Goal: Task Accomplishment & Management: Use online tool/utility

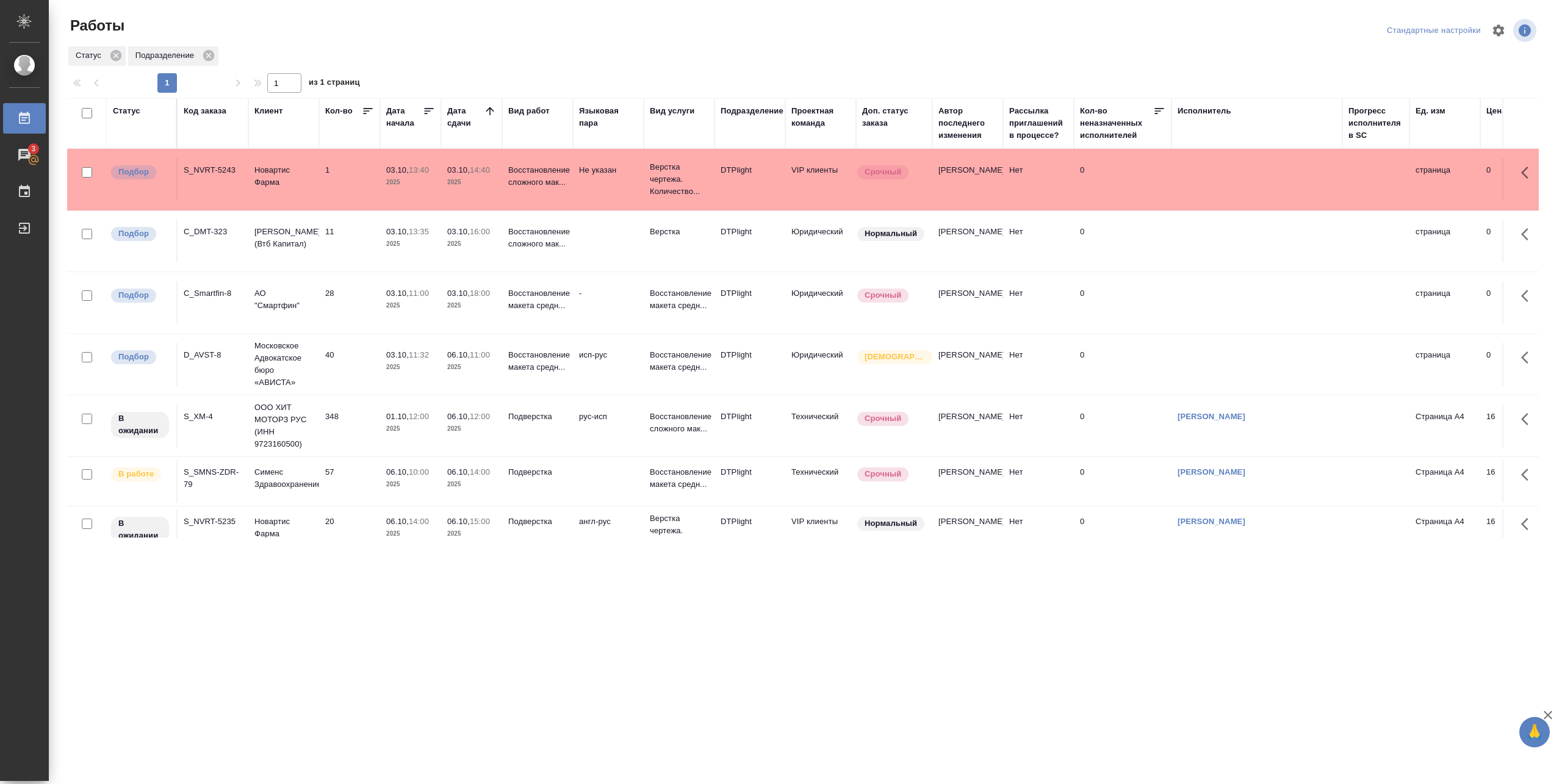
click at [347, 423] on td "348" at bounding box center [349, 426] width 61 height 43
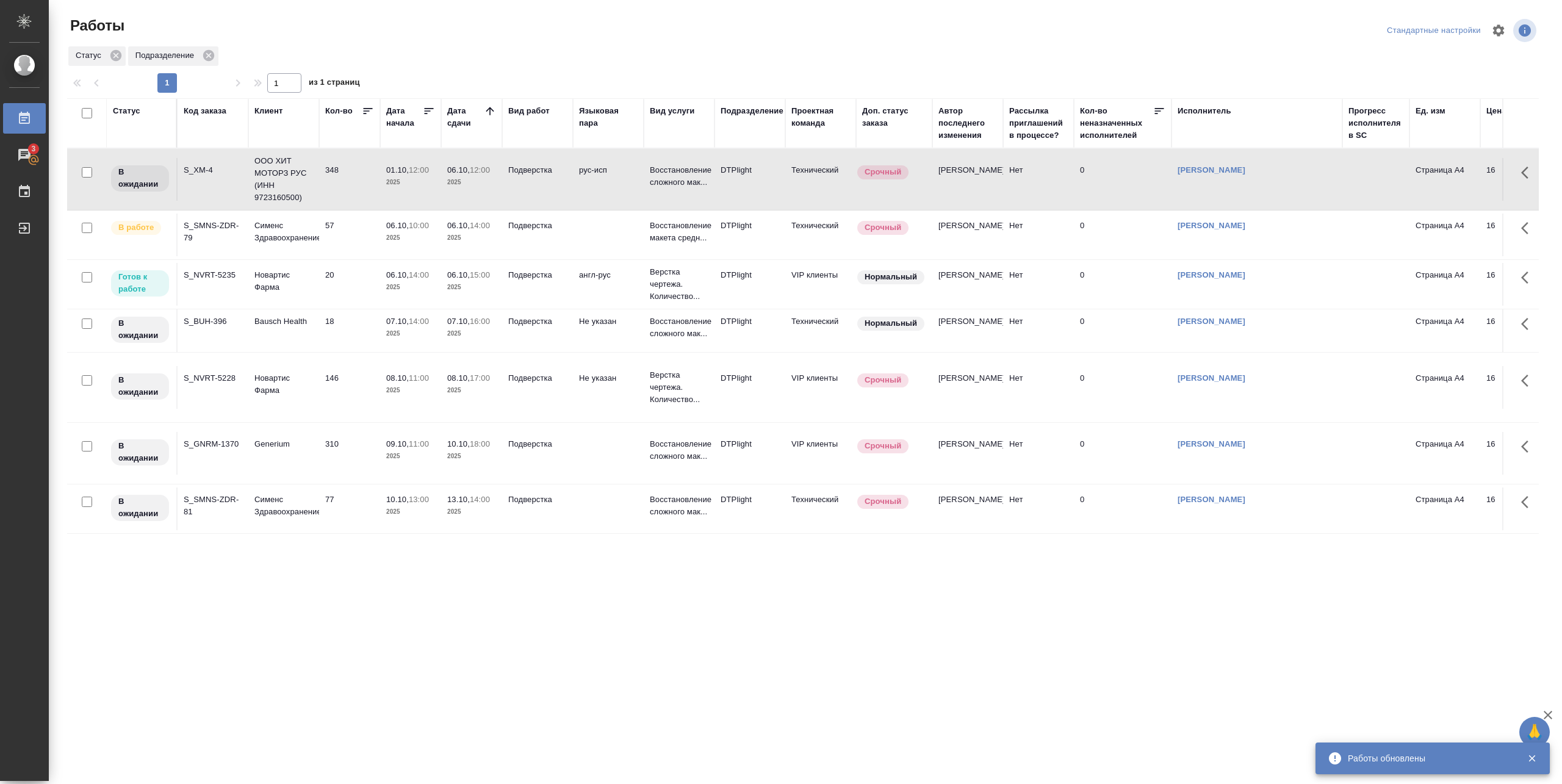
click at [377, 274] on td "20" at bounding box center [349, 285] width 61 height 43
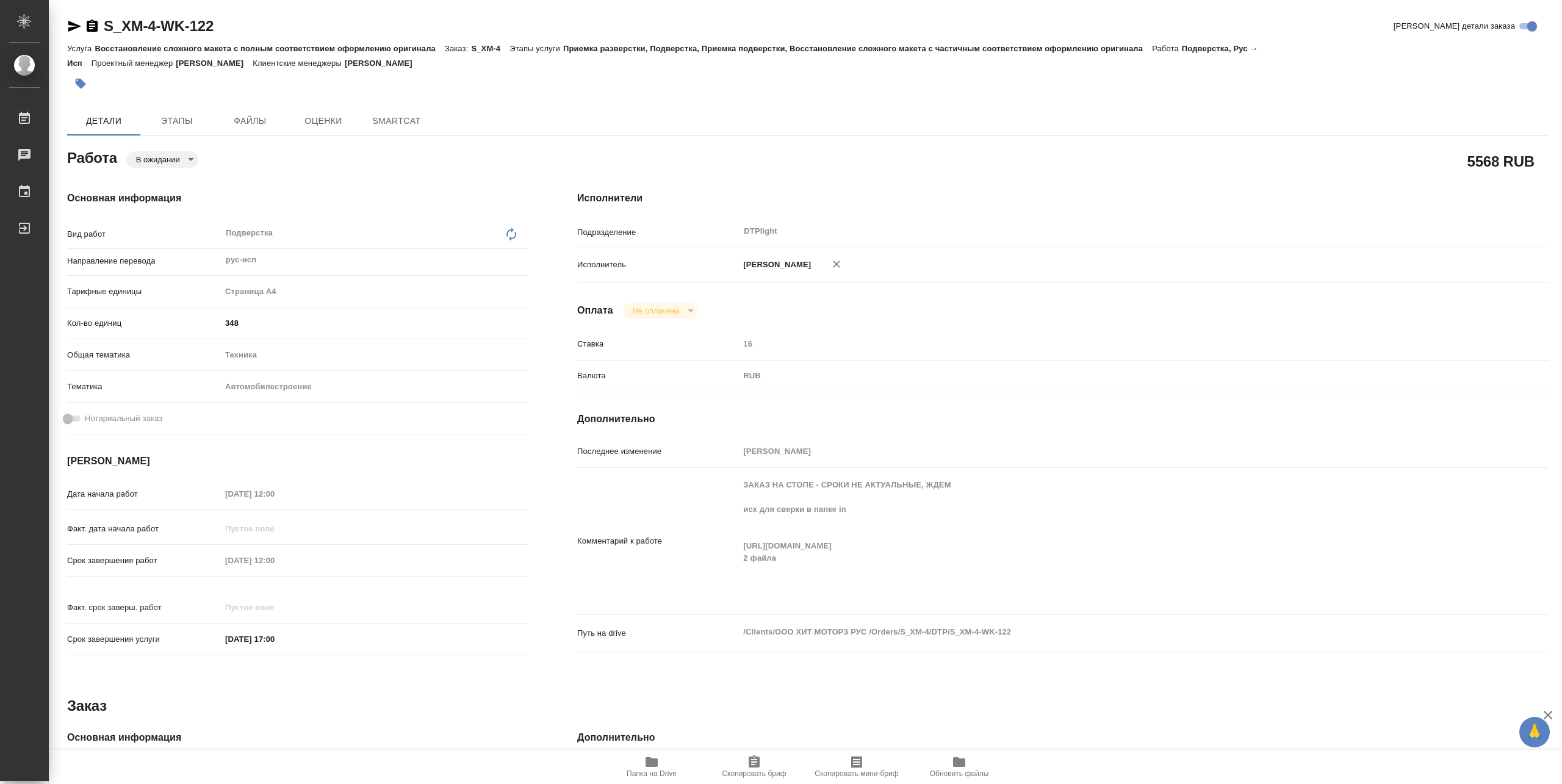
type textarea "x"
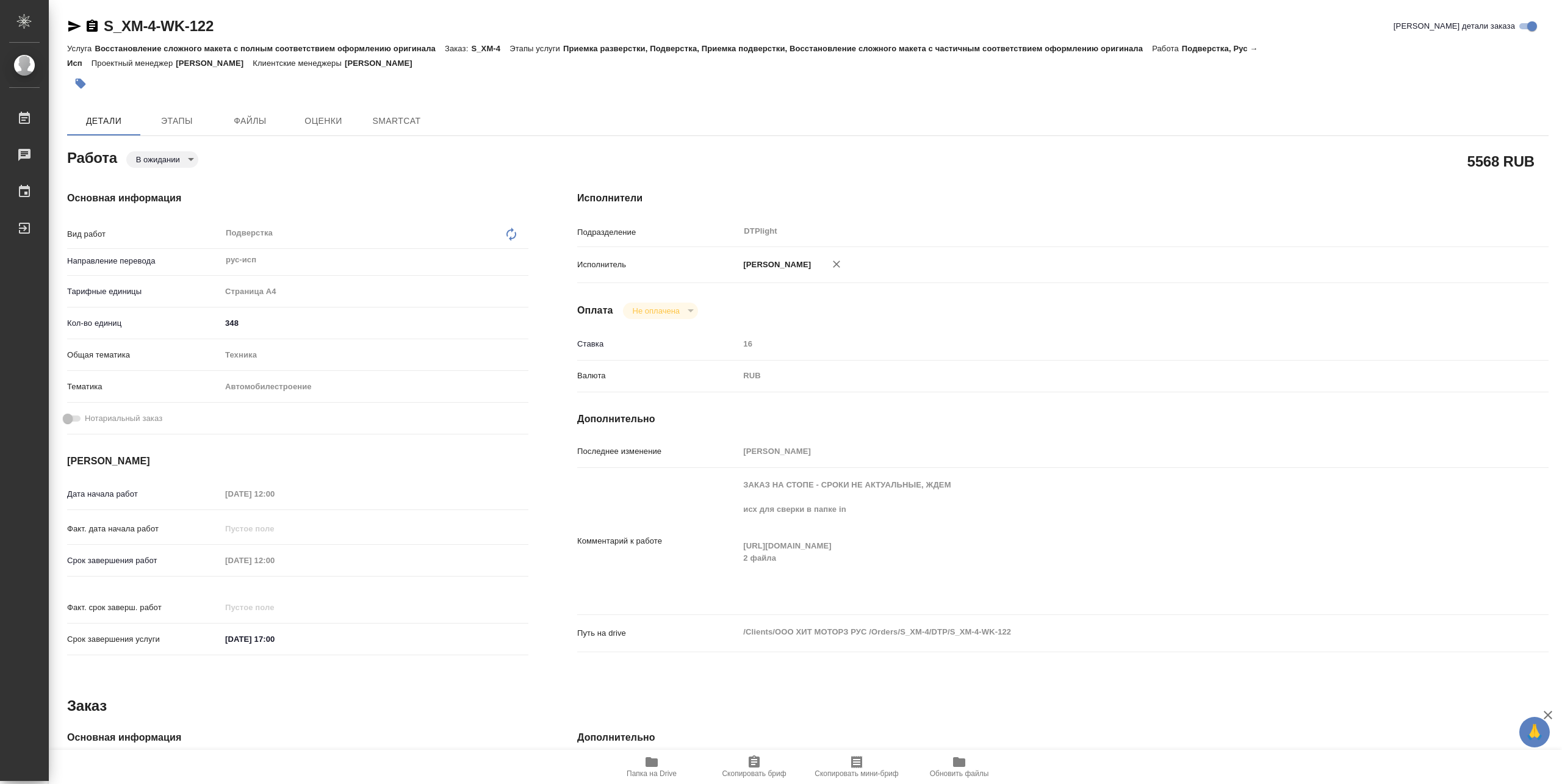
type textarea "x"
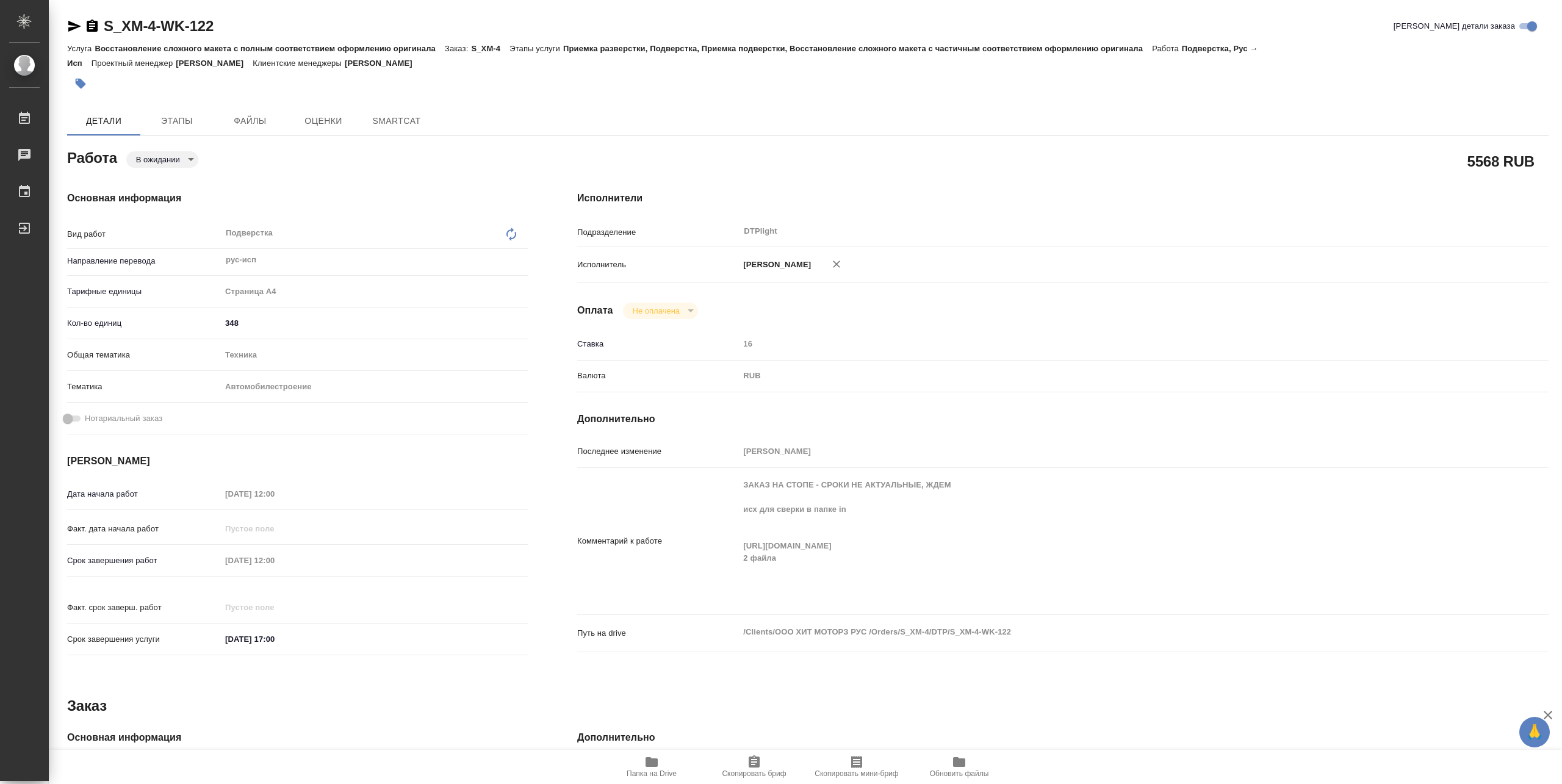
type textarea "x"
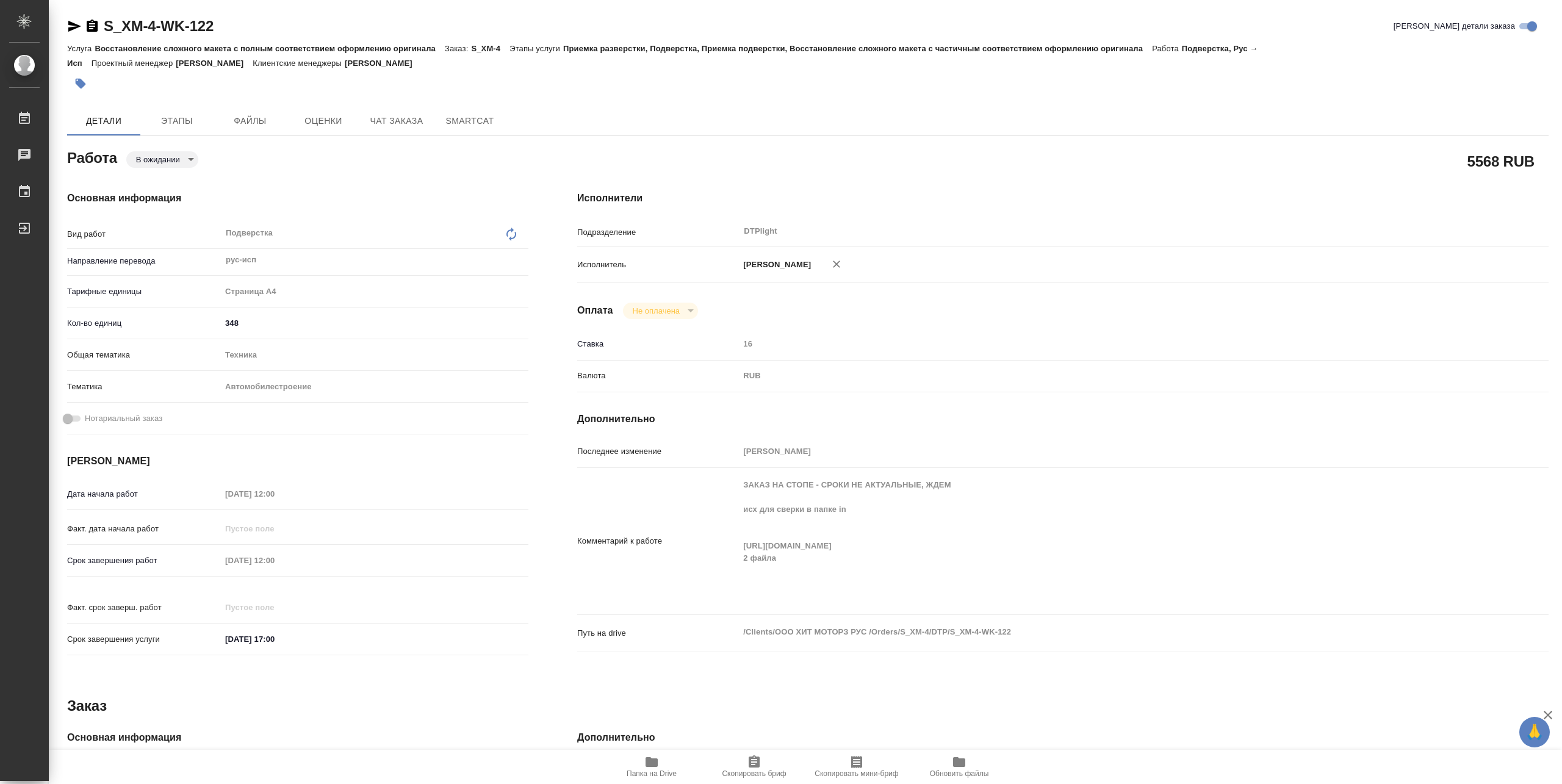
type textarea "x"
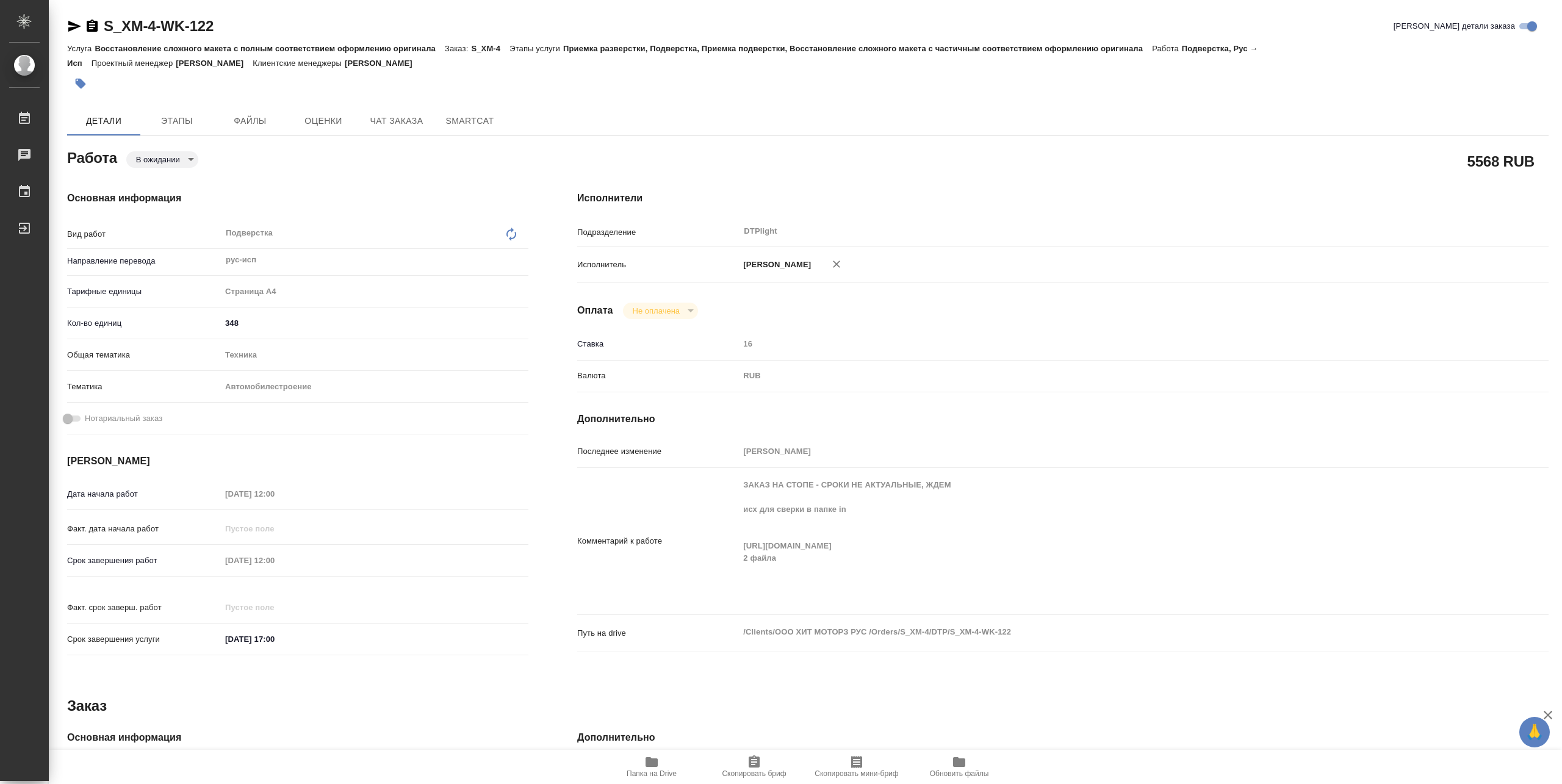
type textarea "x"
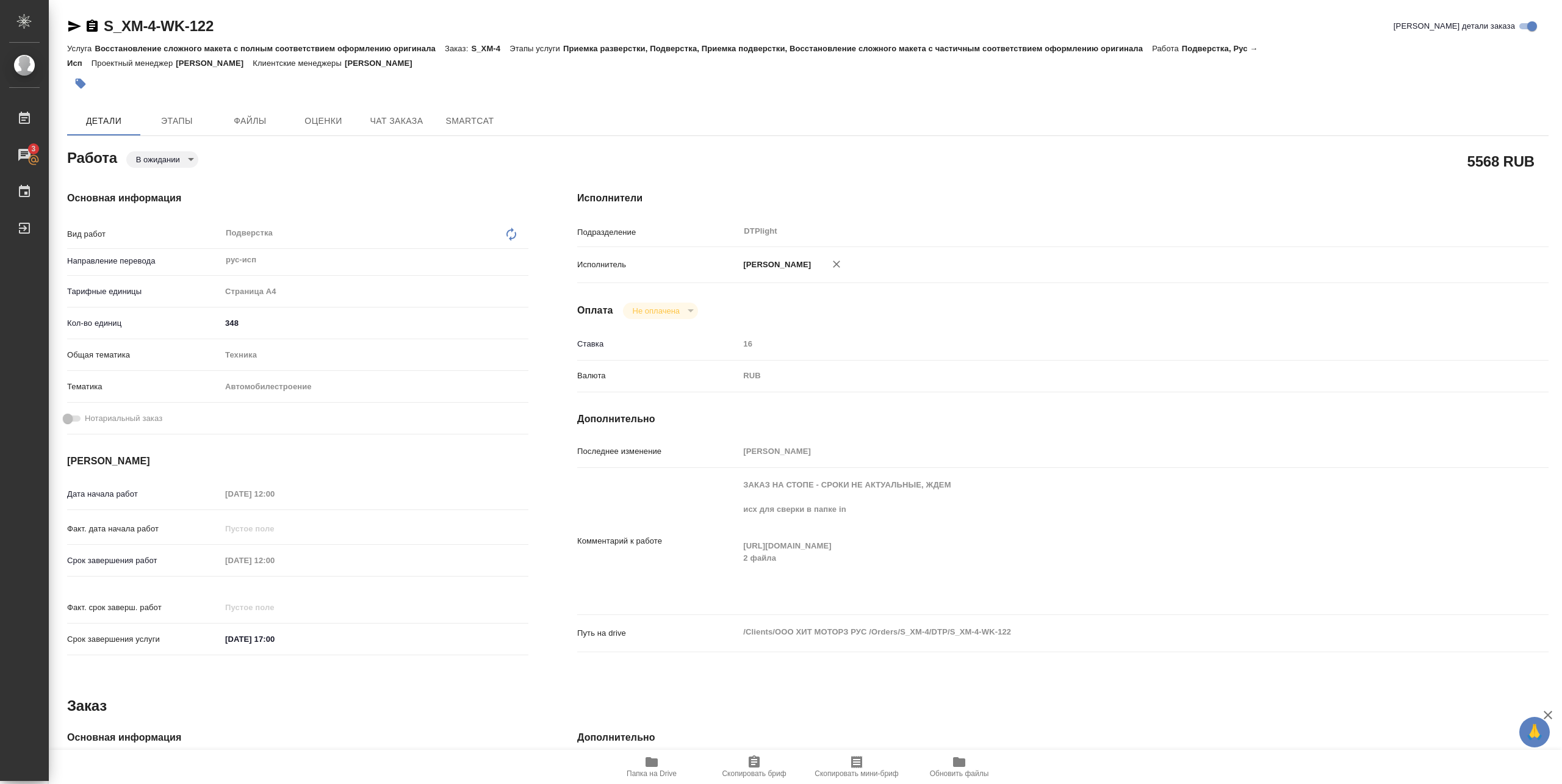
click at [738, 555] on div "Комментарий к работе ЗАКАЗ НА СТОПЕ - СРОКИ НЕ АКТУАЛЬНЫЕ, ЖДЕМ исх для сверки …" at bounding box center [1062, 541] width 971 height 137
click at [644, 768] on span "Папка на Drive" at bounding box center [651, 772] width 50 height 9
click at [651, 764] on icon "button" at bounding box center [652, 762] width 13 height 10
type textarea "x"
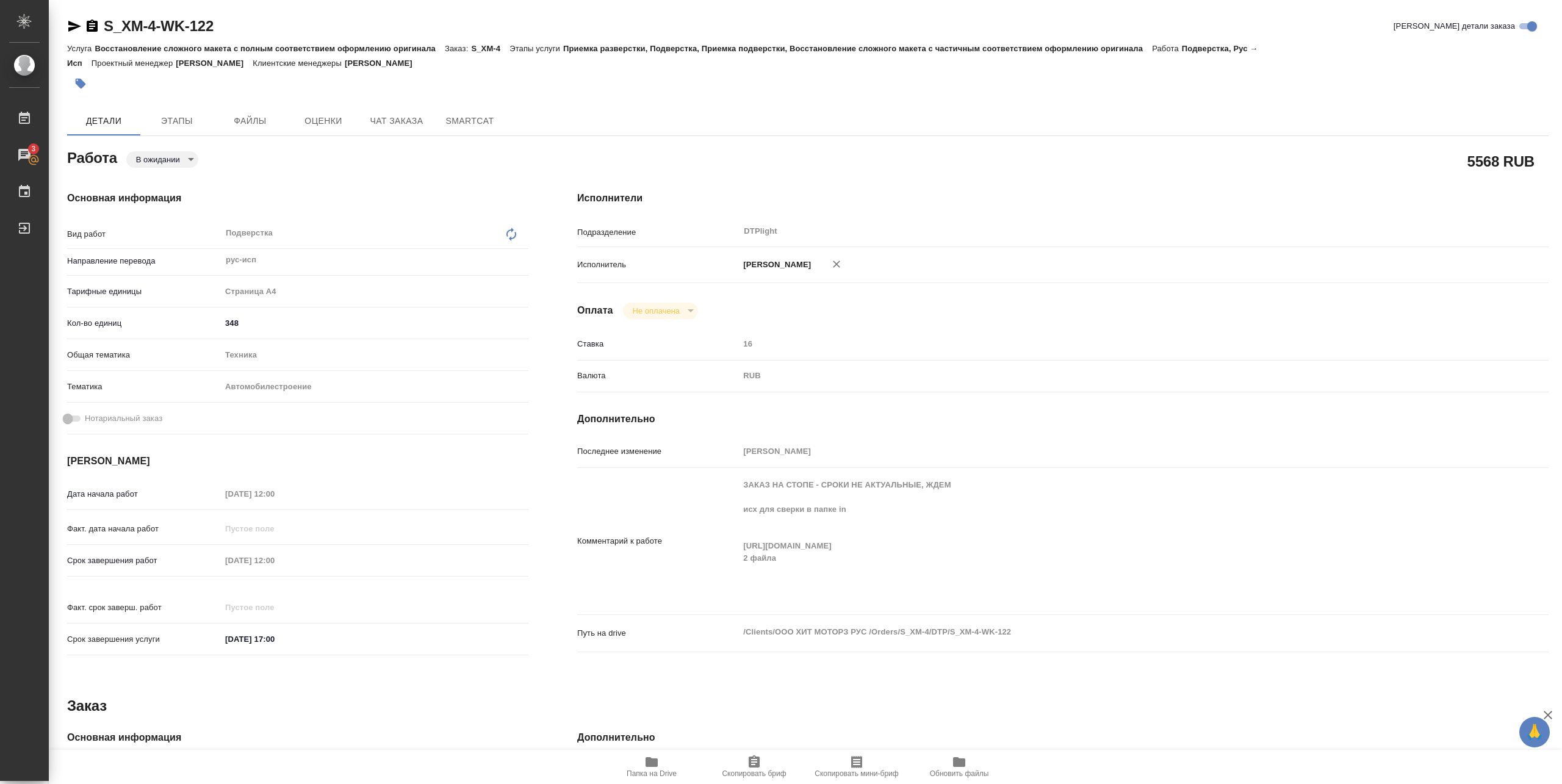
type textarea "x"
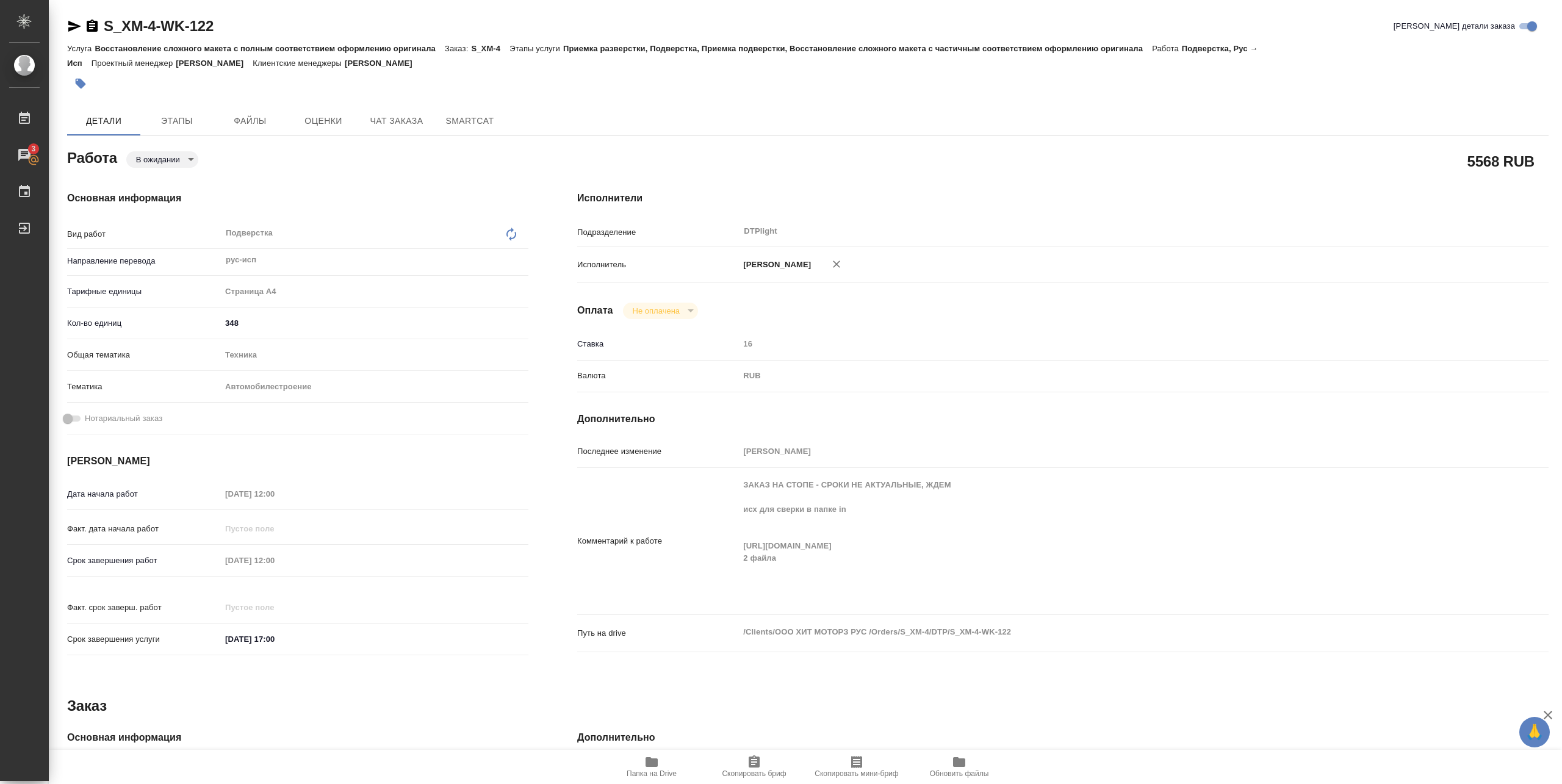
type textarea "x"
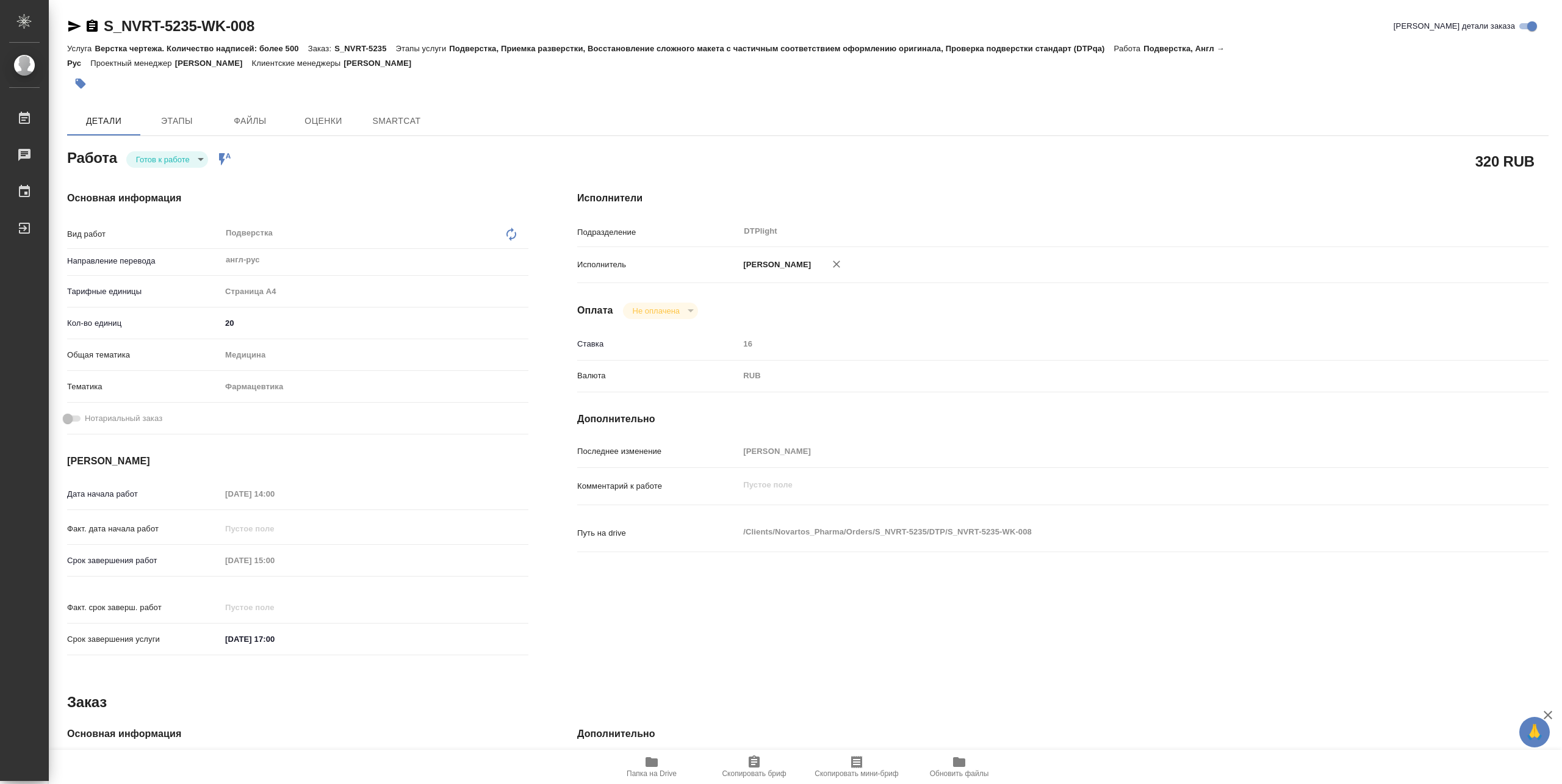
type textarea "x"
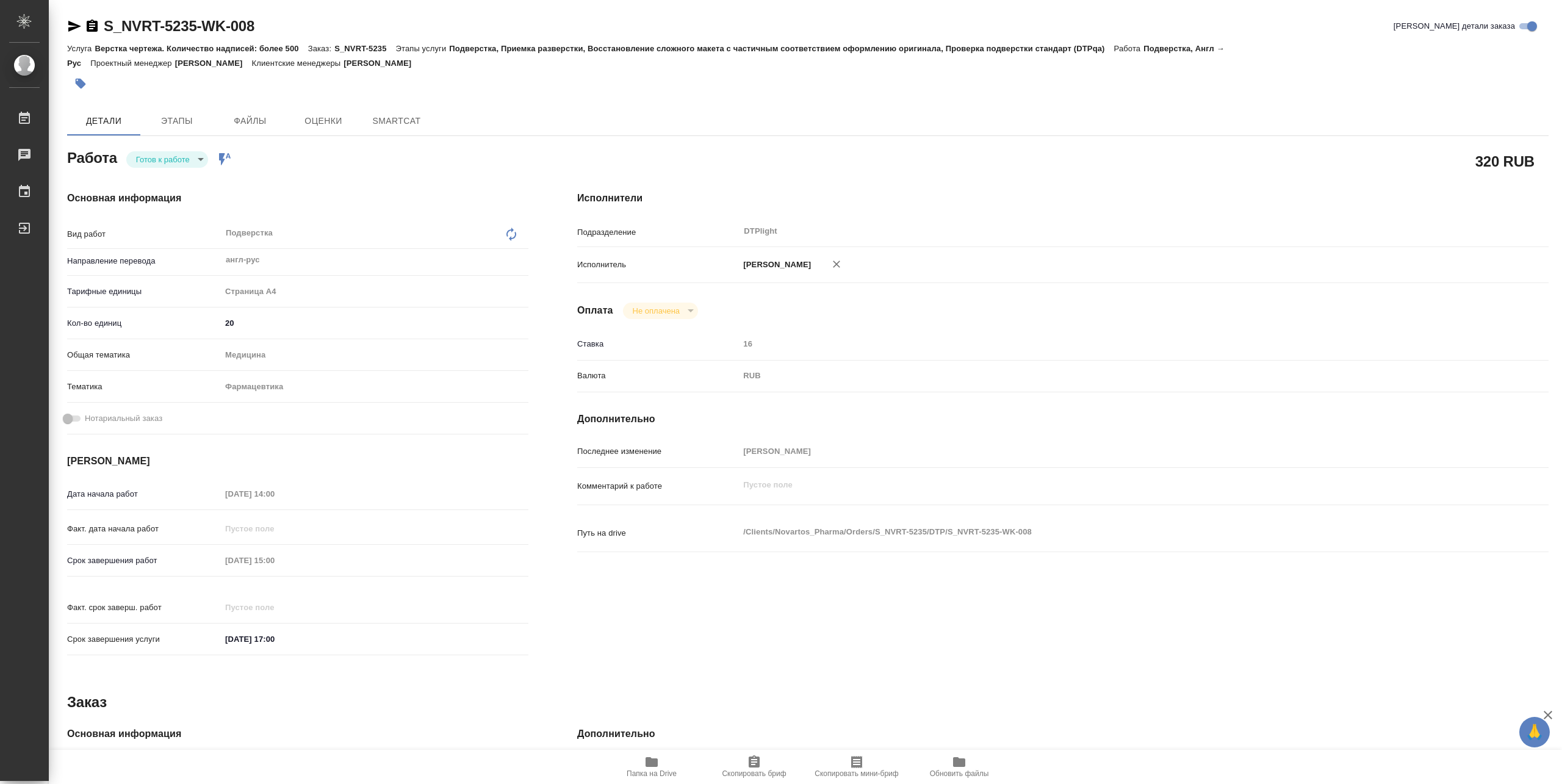
type textarea "x"
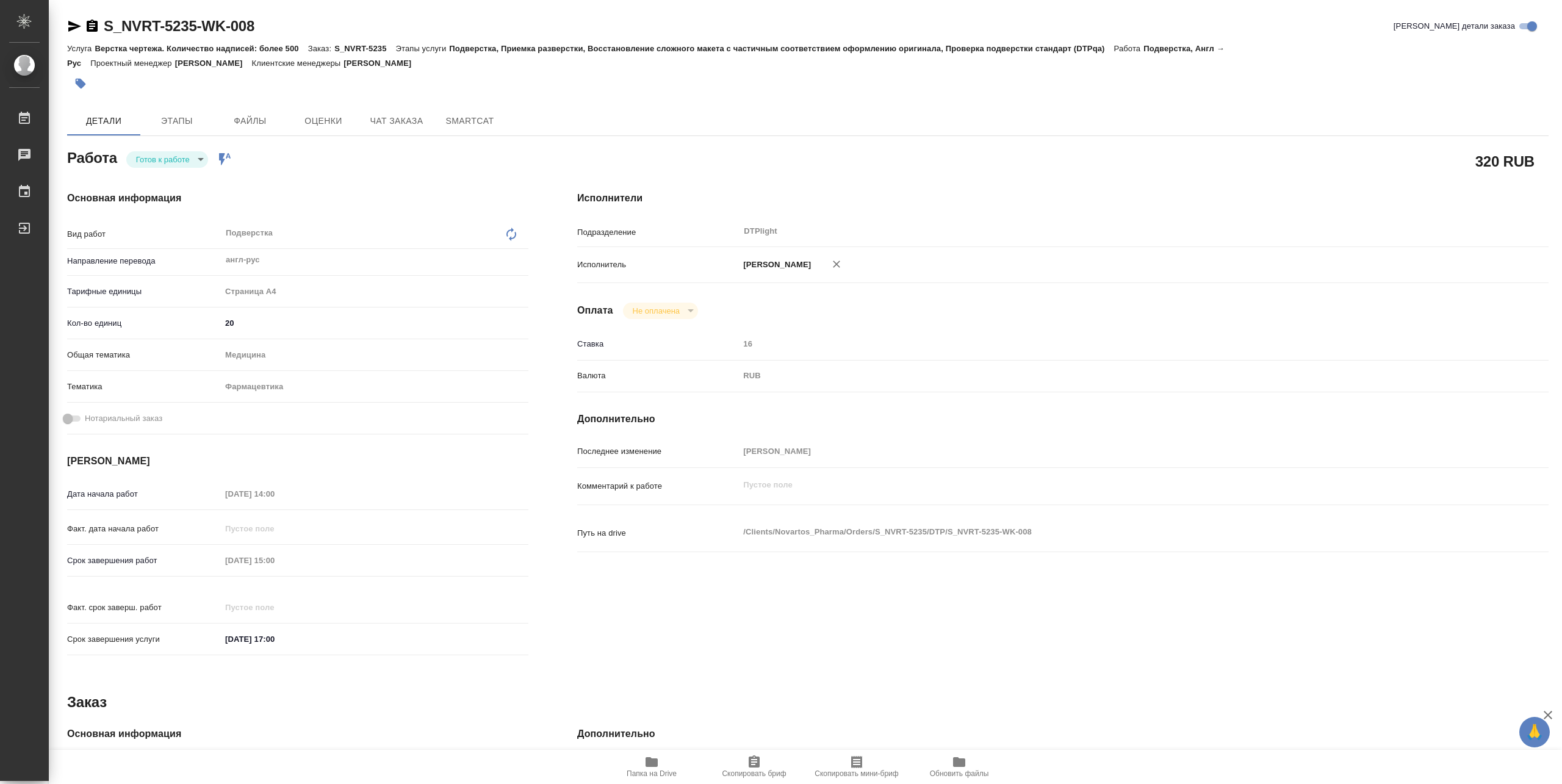
type textarea "x"
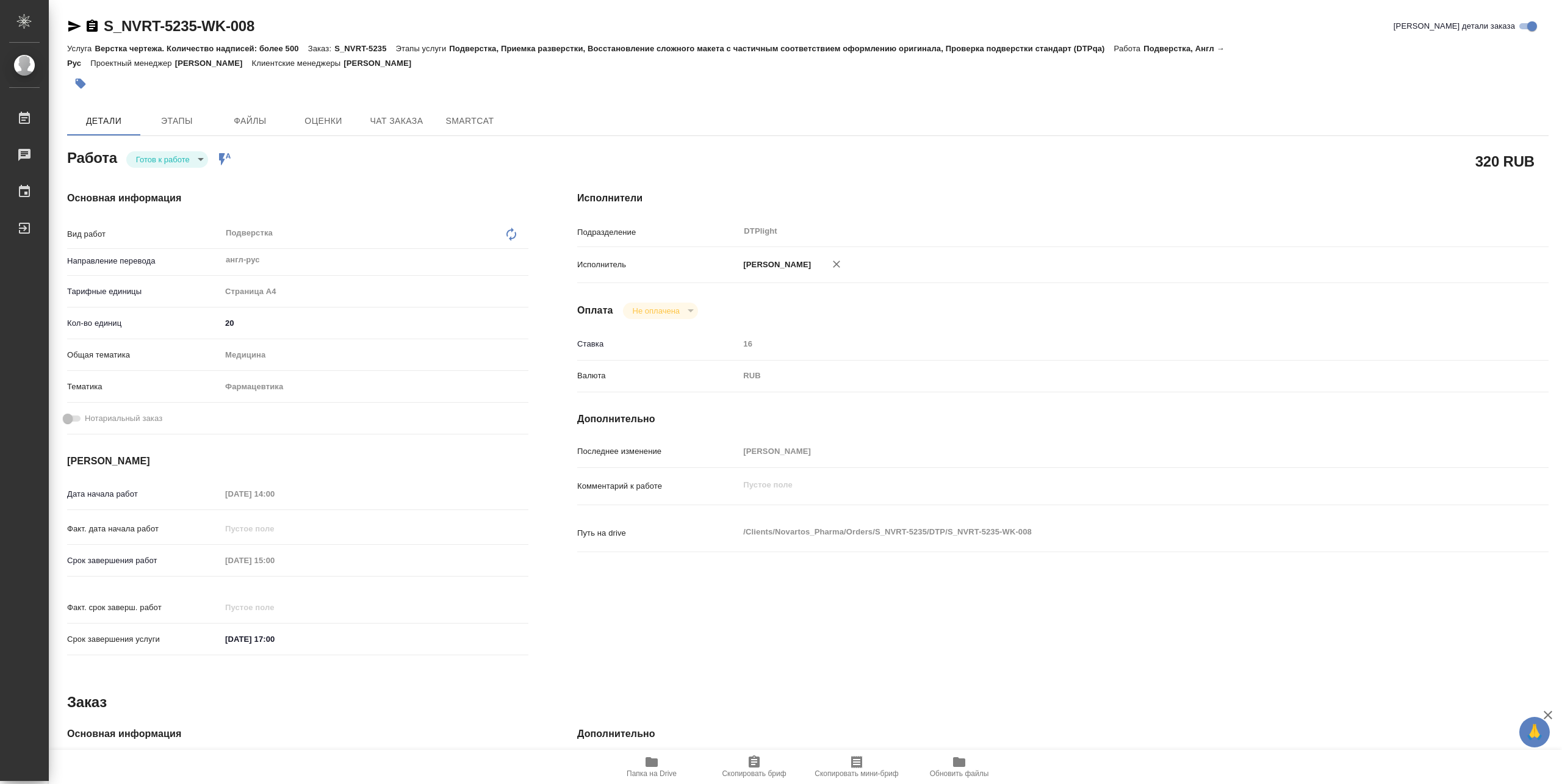
type textarea "x"
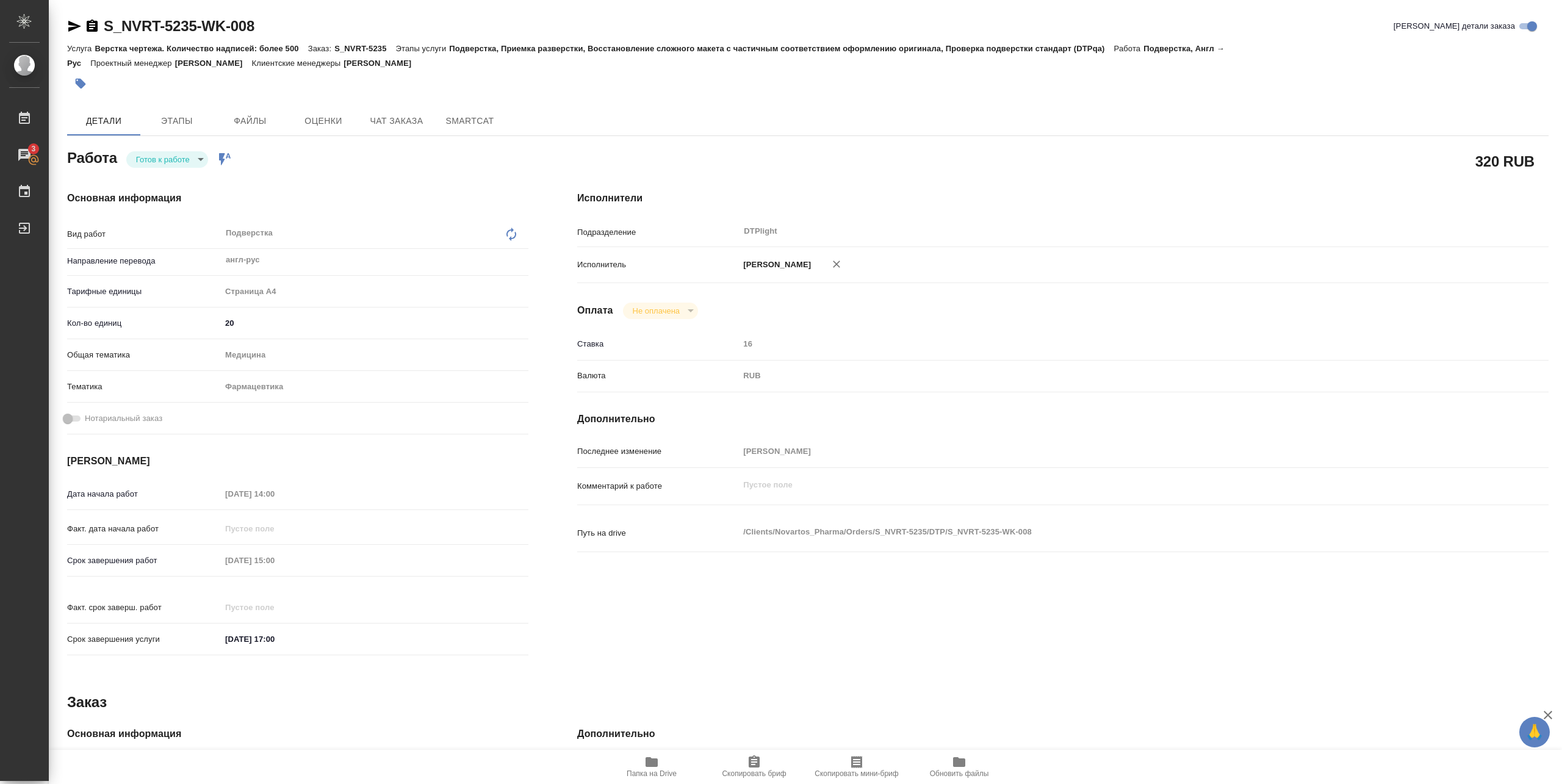
type textarea "x"
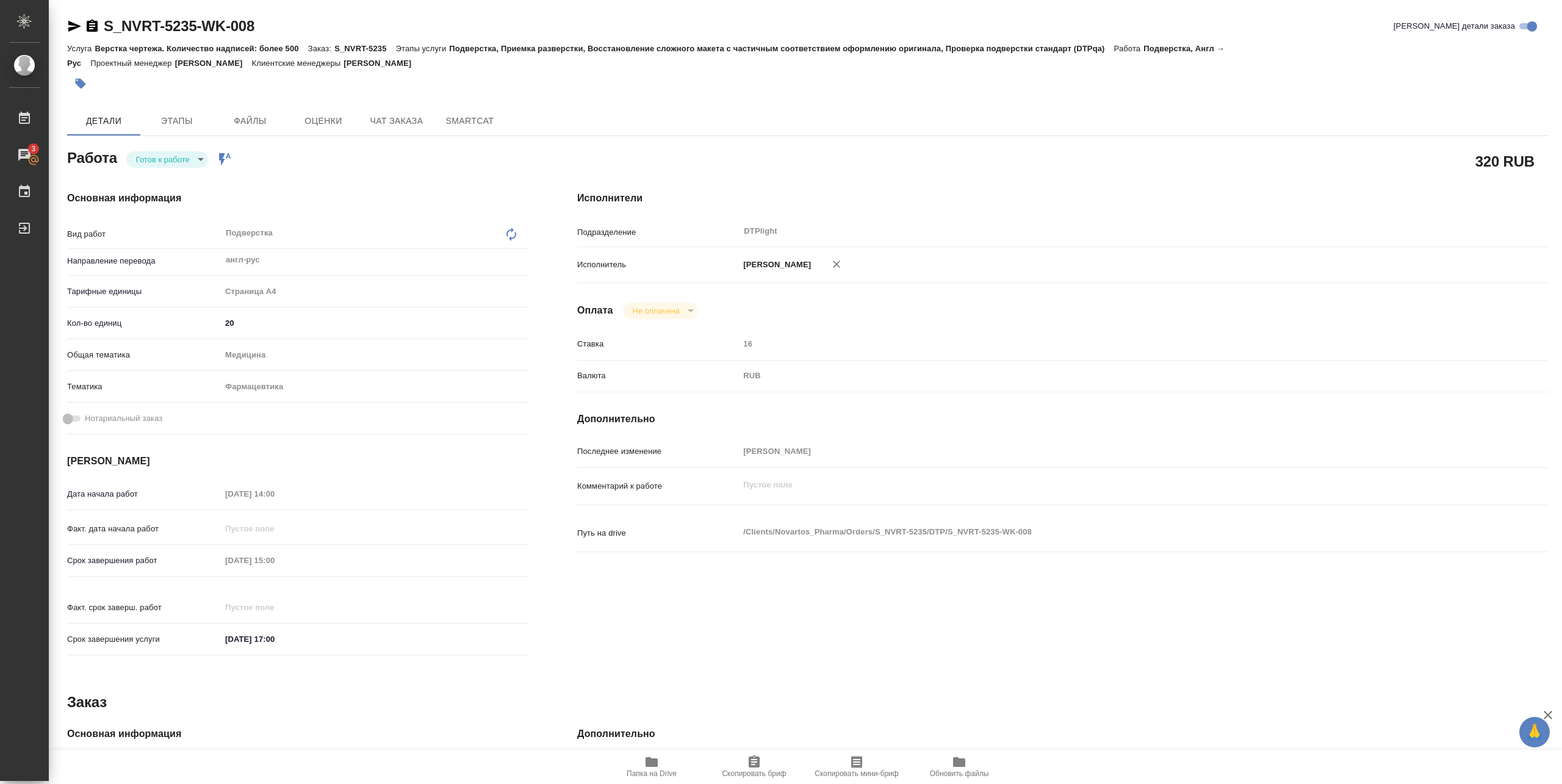
type textarea "x"
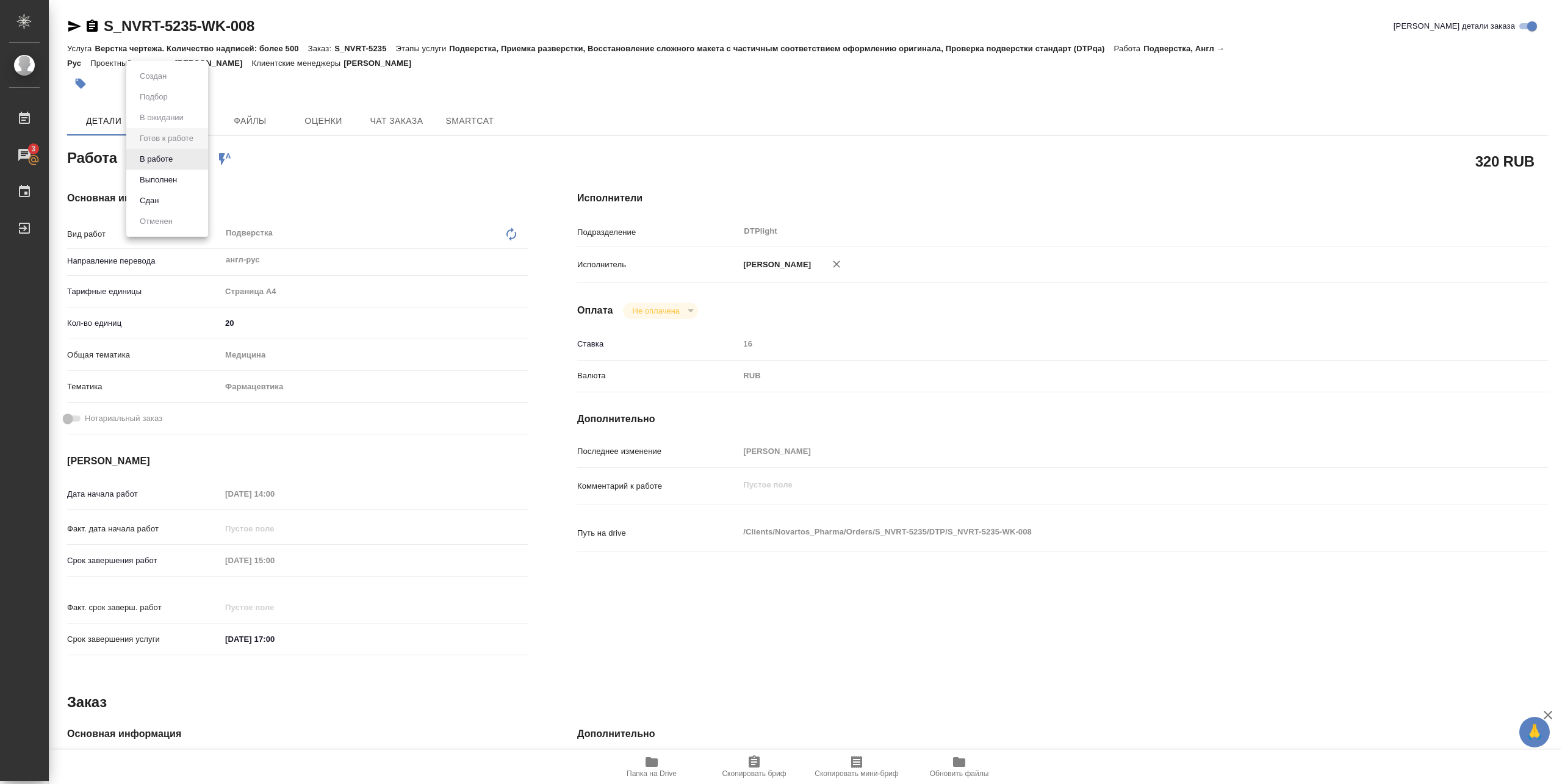
click at [175, 159] on body "🙏 .cls-1 fill:#fff; AWATERA Pankina Anna Работы 3 Чаты График Выйти S_NVRT-5235…" at bounding box center [781, 392] width 1562 height 784
click at [175, 159] on button "В работе" at bounding box center [155, 159] width 40 height 14
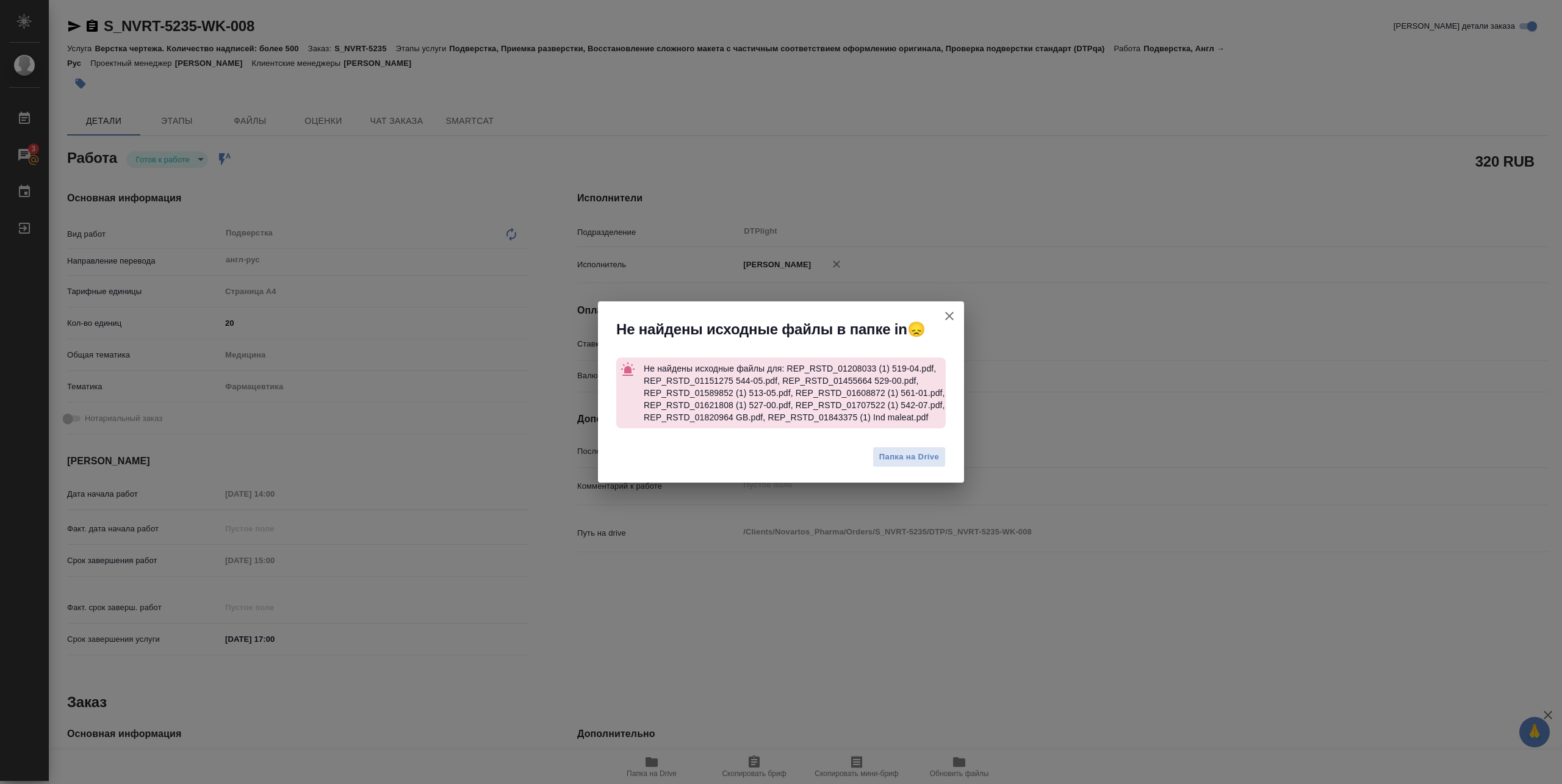
type textarea "x"
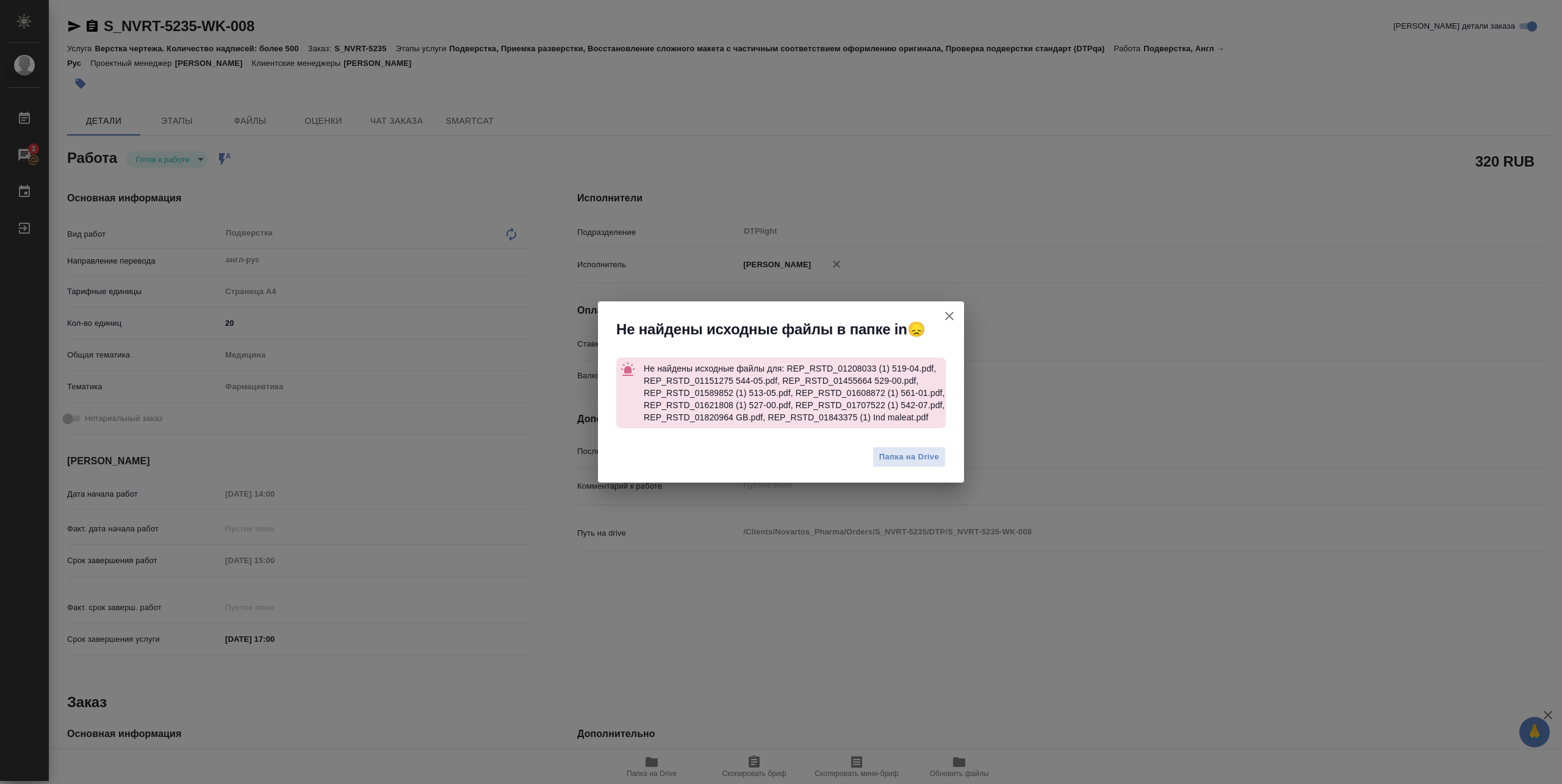
type textarea "x"
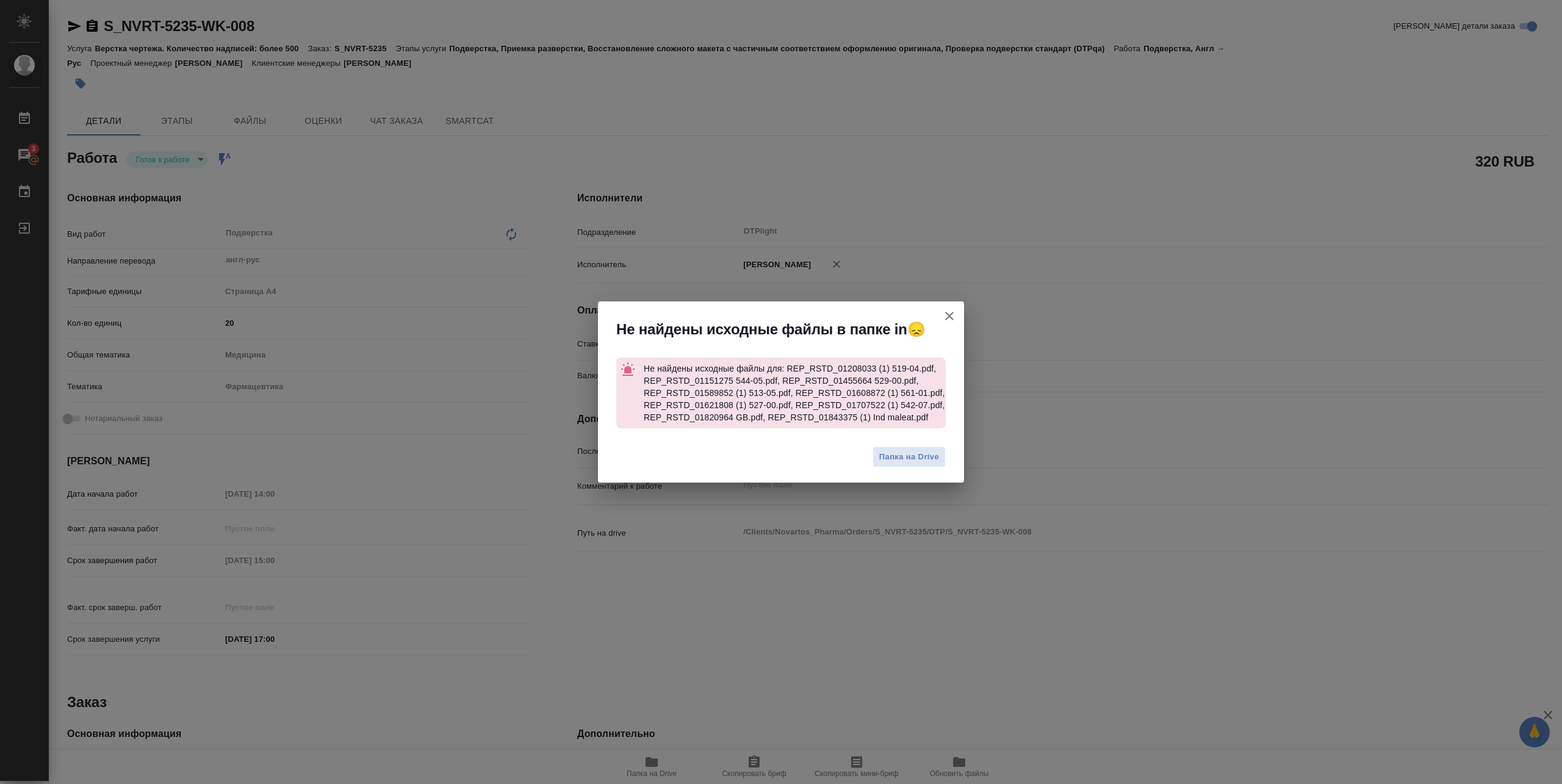
type textarea "x"
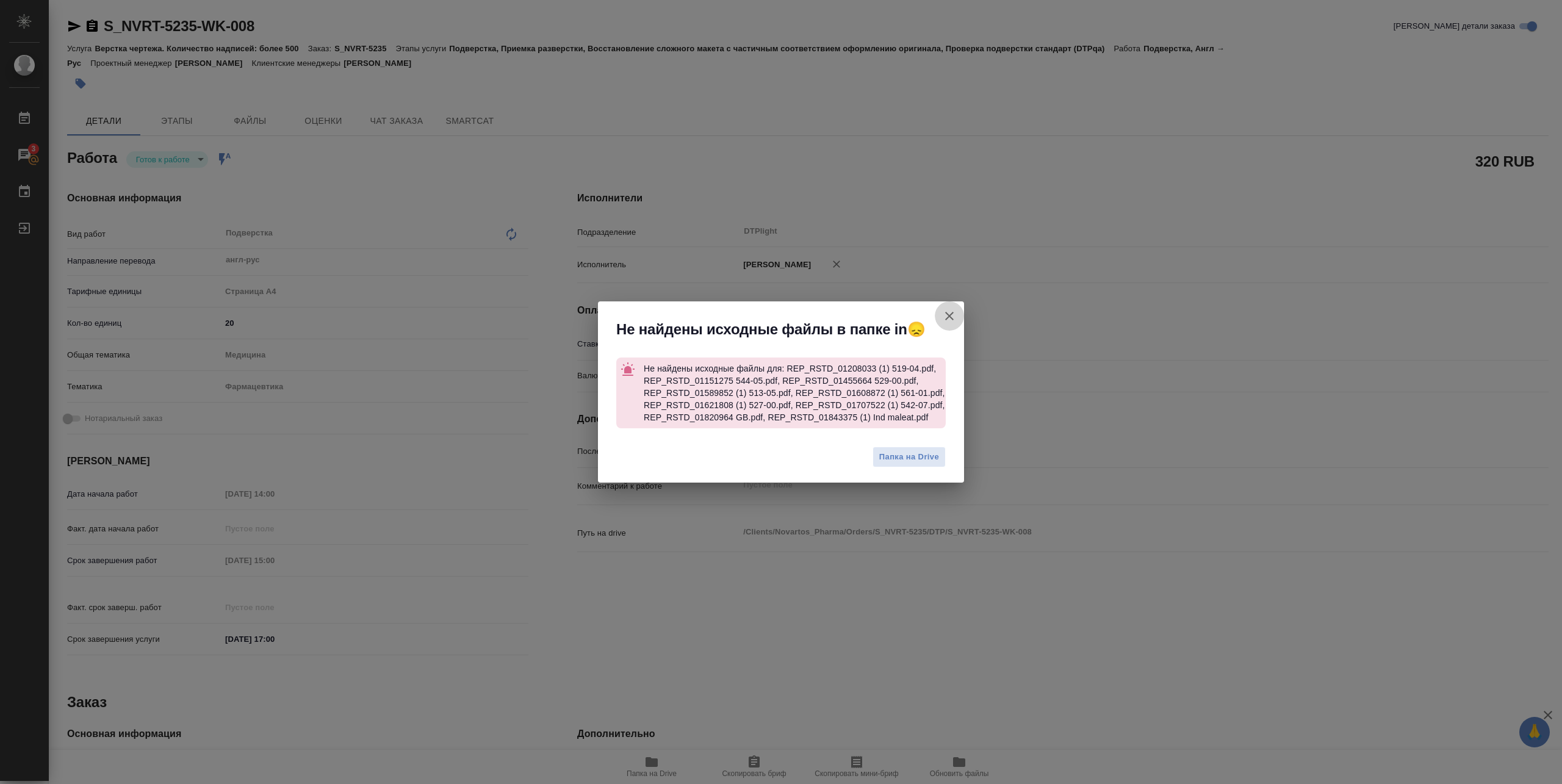
click at [950, 310] on icon "button" at bounding box center [948, 315] width 15 height 15
type textarea "x"
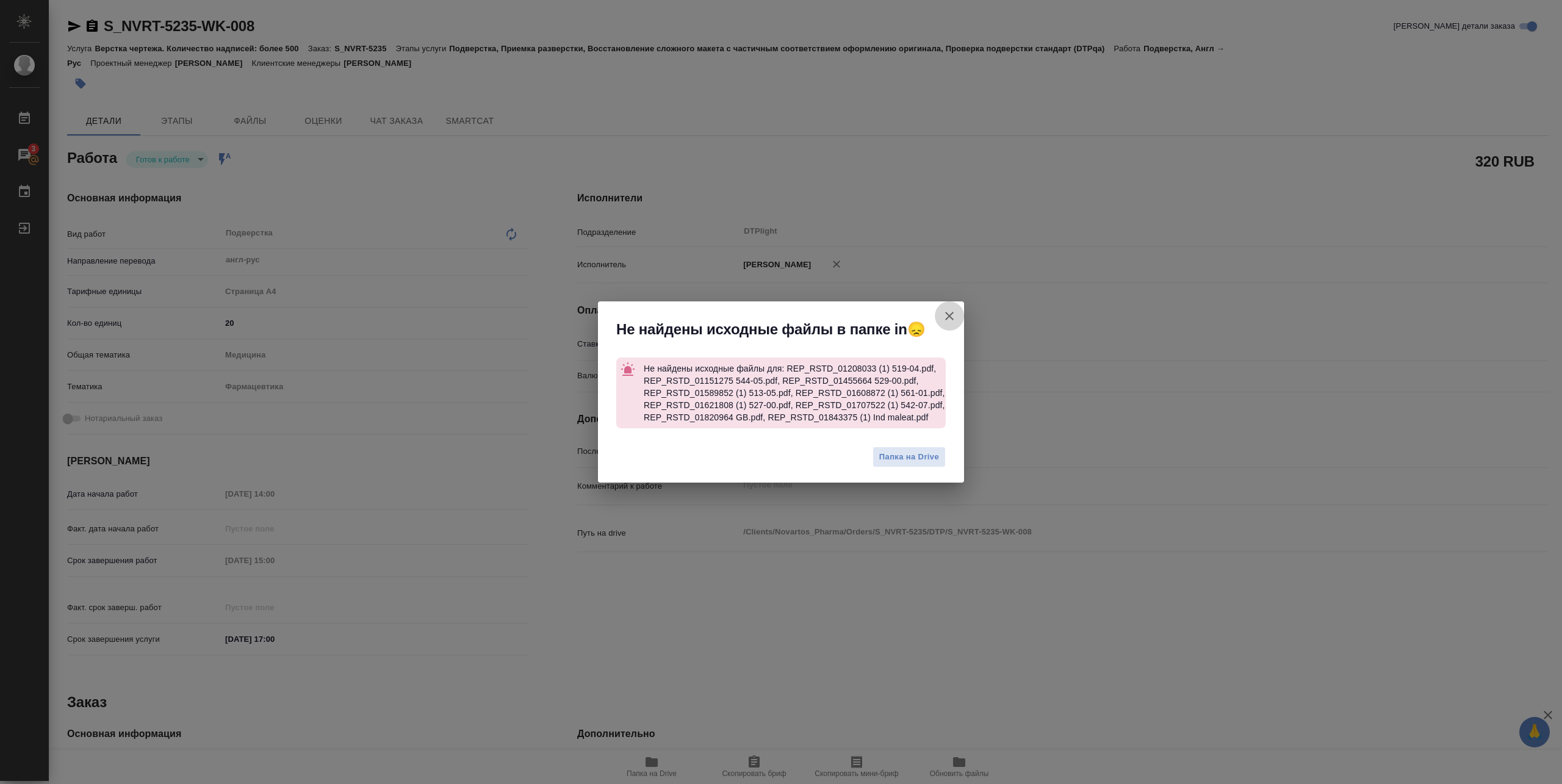
type textarea "x"
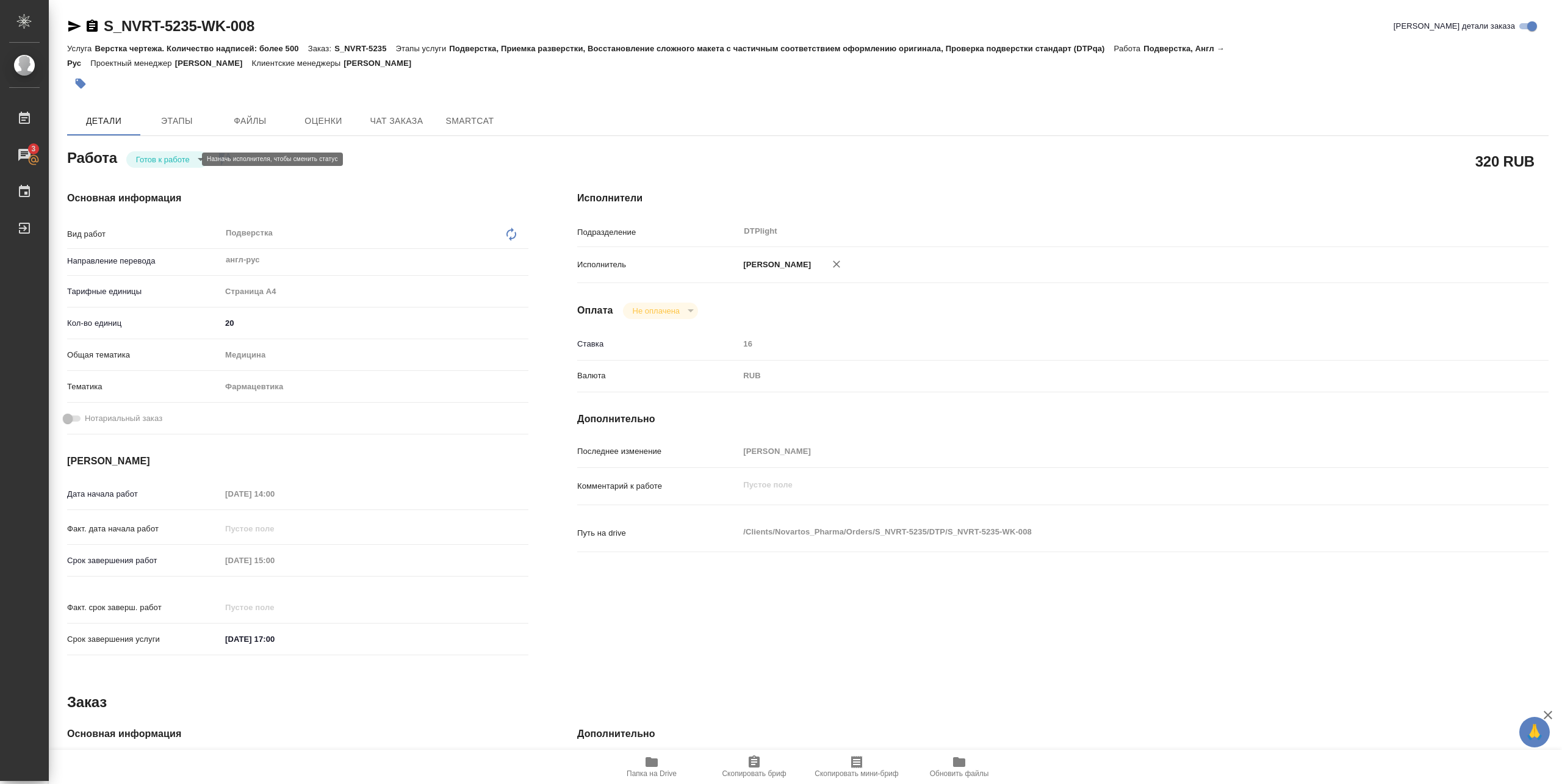
click at [172, 164] on body "🙏 .cls-1 fill:#fff; AWATERA Pankina Anna Работы 3 Чаты График Выйти S_NVRT-5235…" at bounding box center [781, 392] width 1562 height 784
click at [634, 768] on div at bounding box center [781, 392] width 1562 height 784
click at [651, 769] on span "Папка на Drive" at bounding box center [651, 772] width 50 height 9
click at [648, 766] on icon "button" at bounding box center [651, 761] width 15 height 15
type textarea "x"
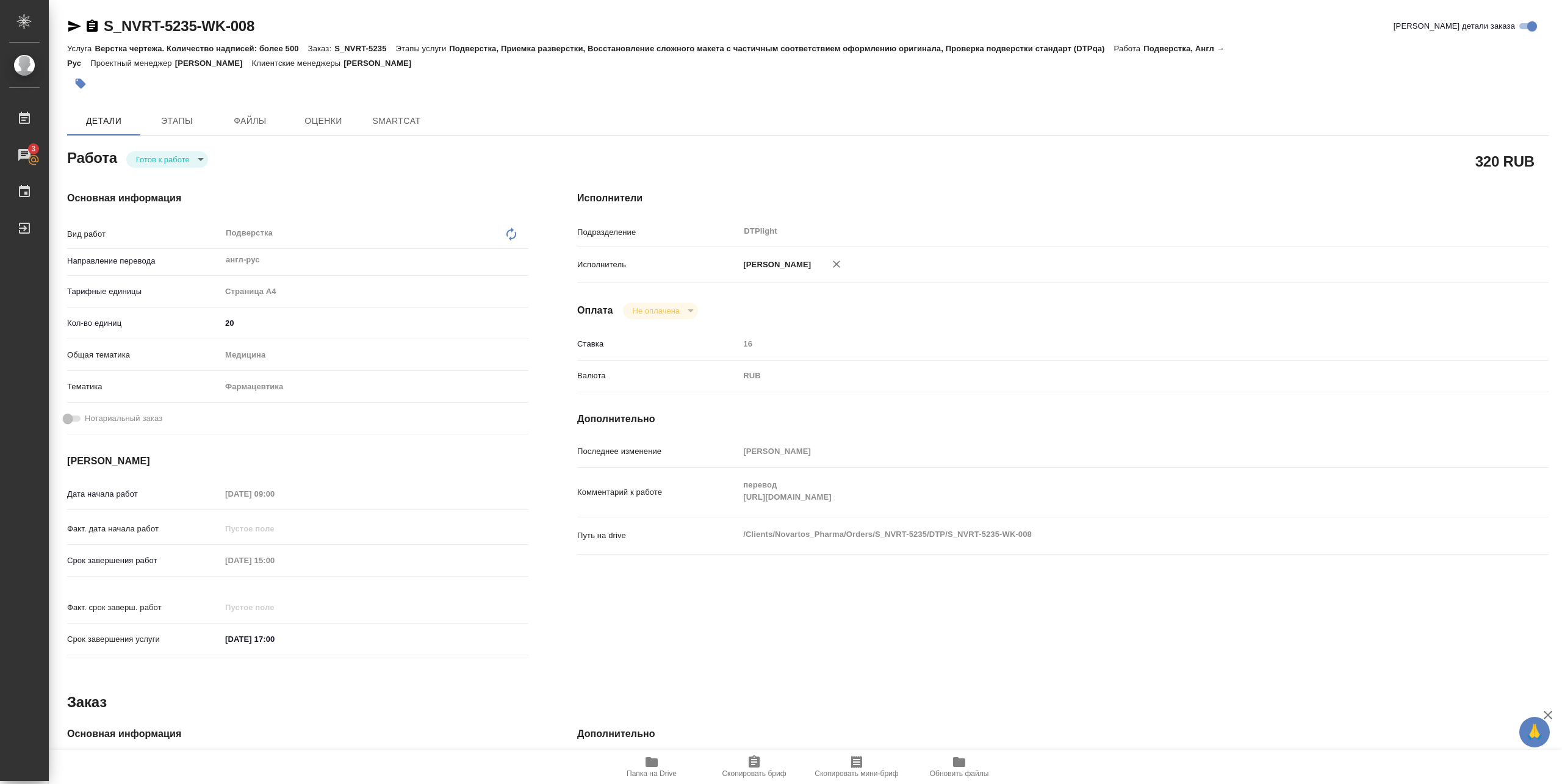
type textarea "x"
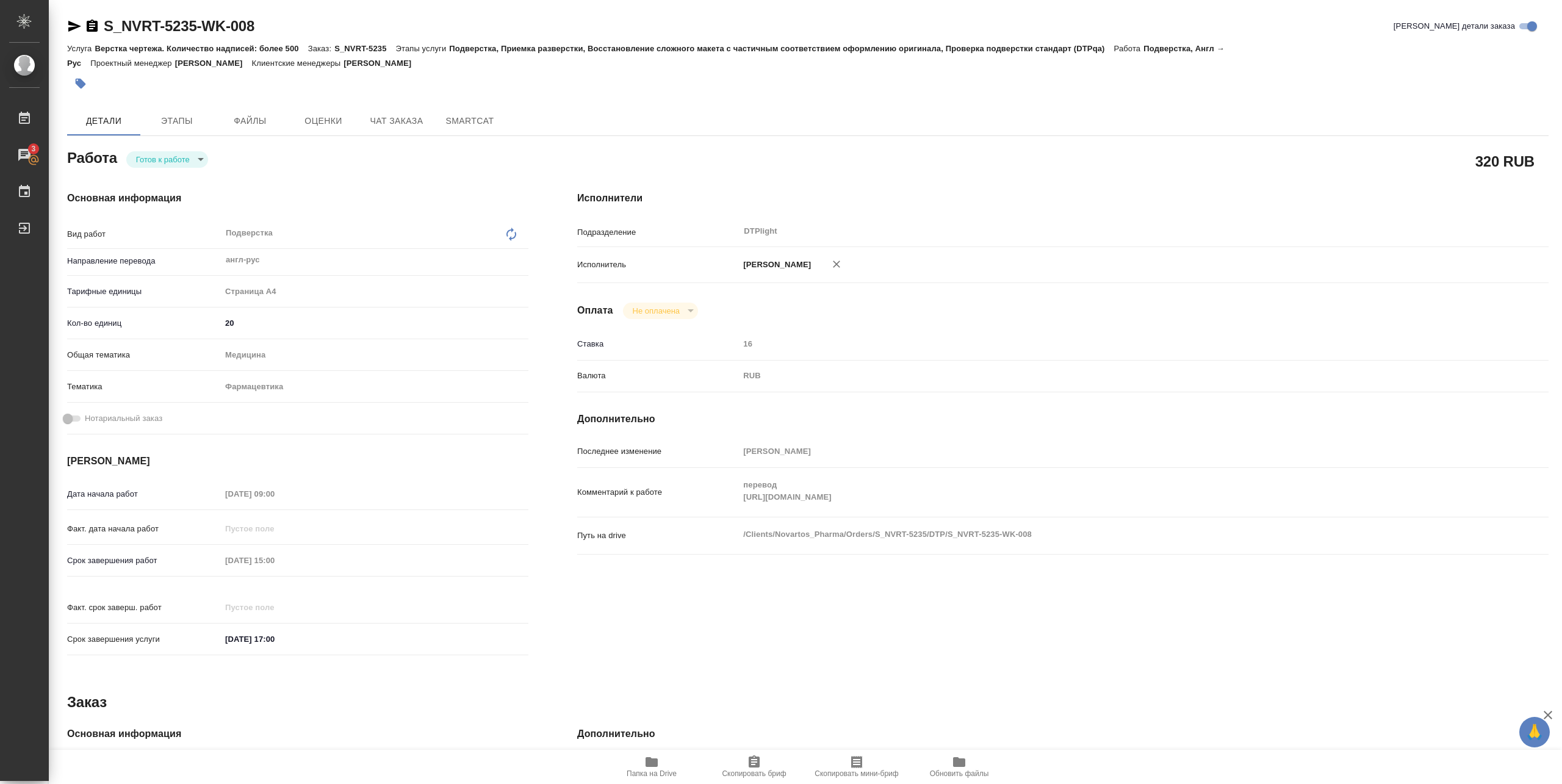
type textarea "x"
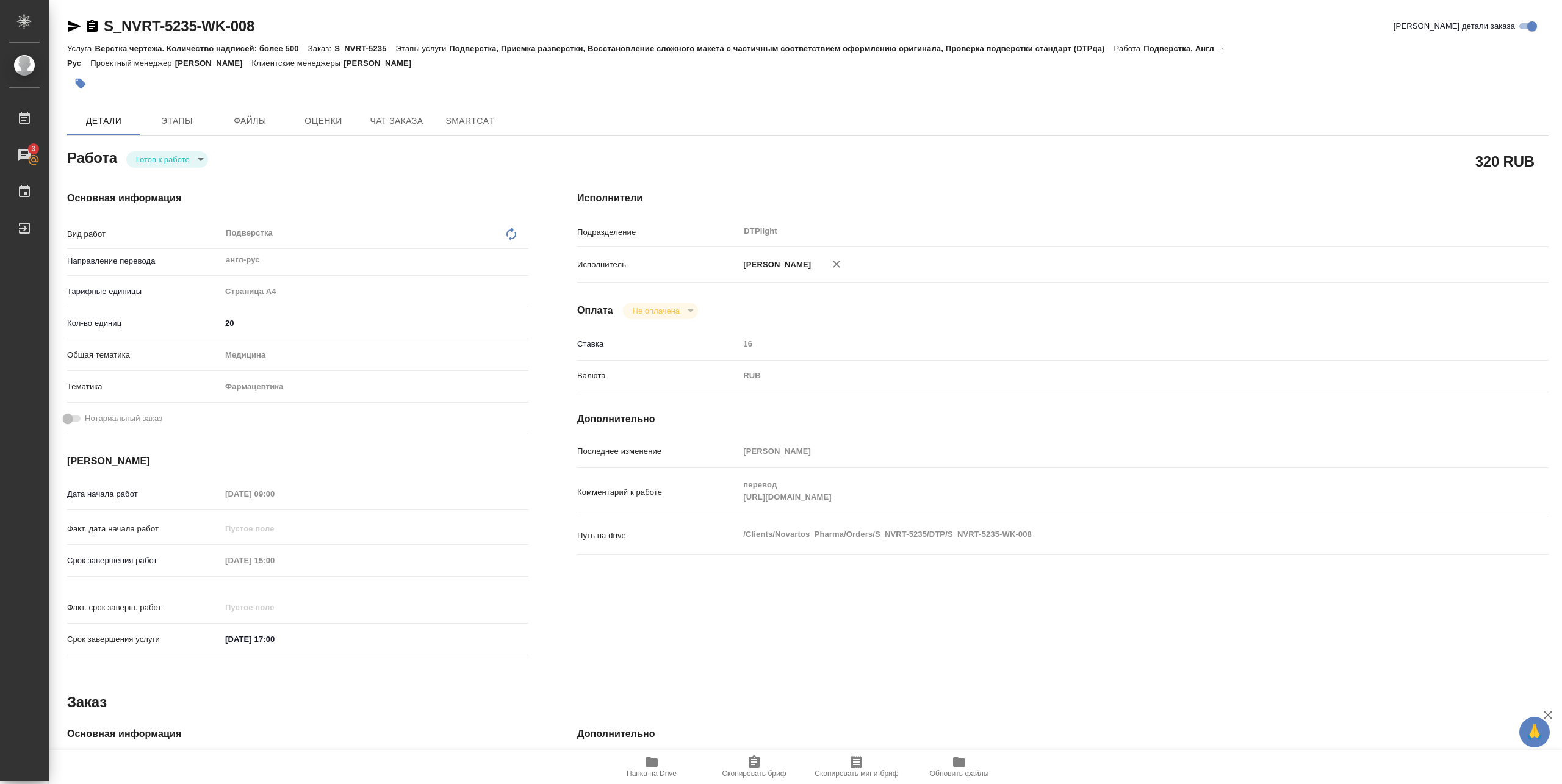
type textarea "x"
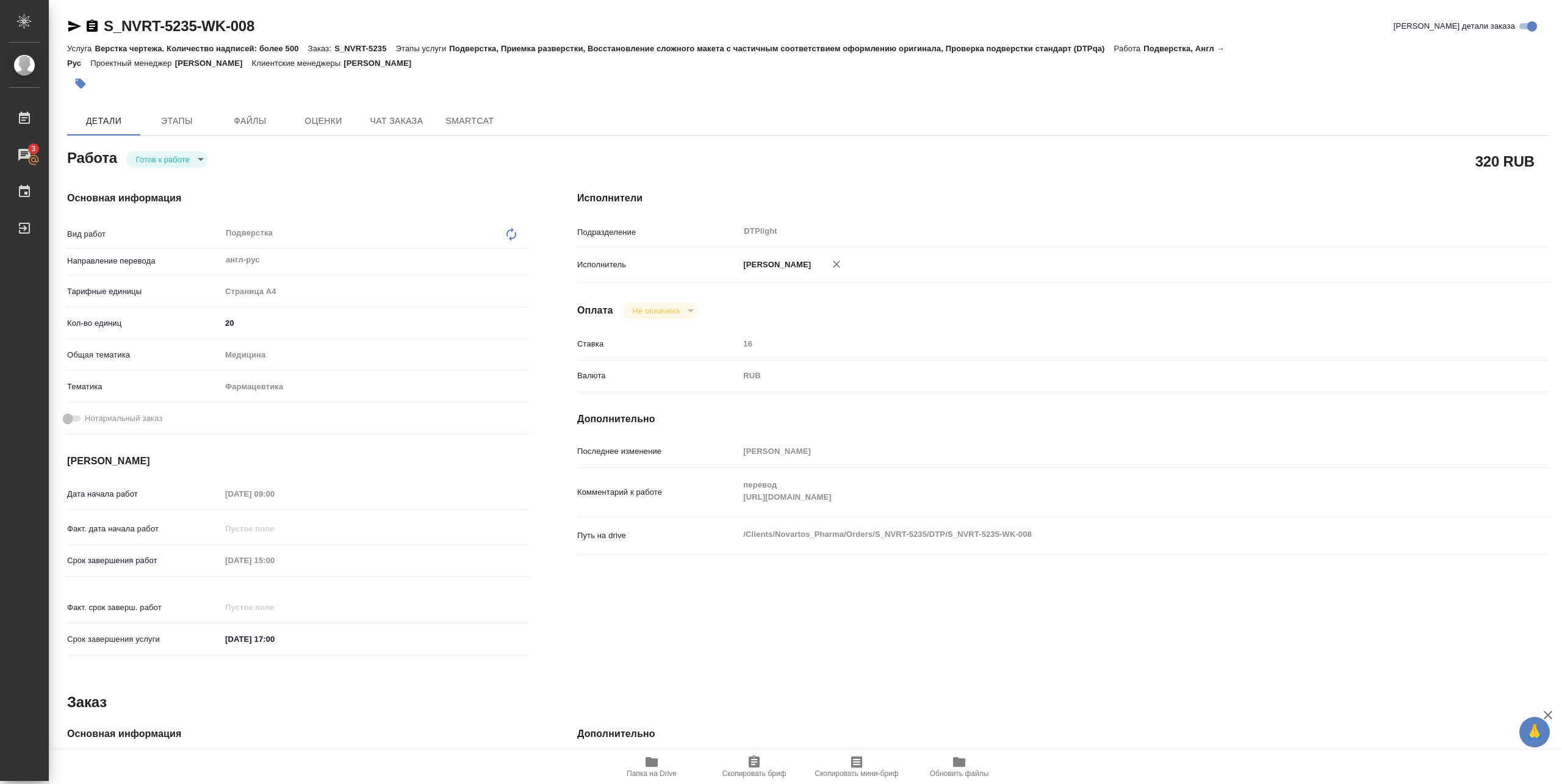
type textarea "x"
drag, startPoint x: 738, startPoint y: 519, endPoint x: 1370, endPoint y: 529, distance: 632.1
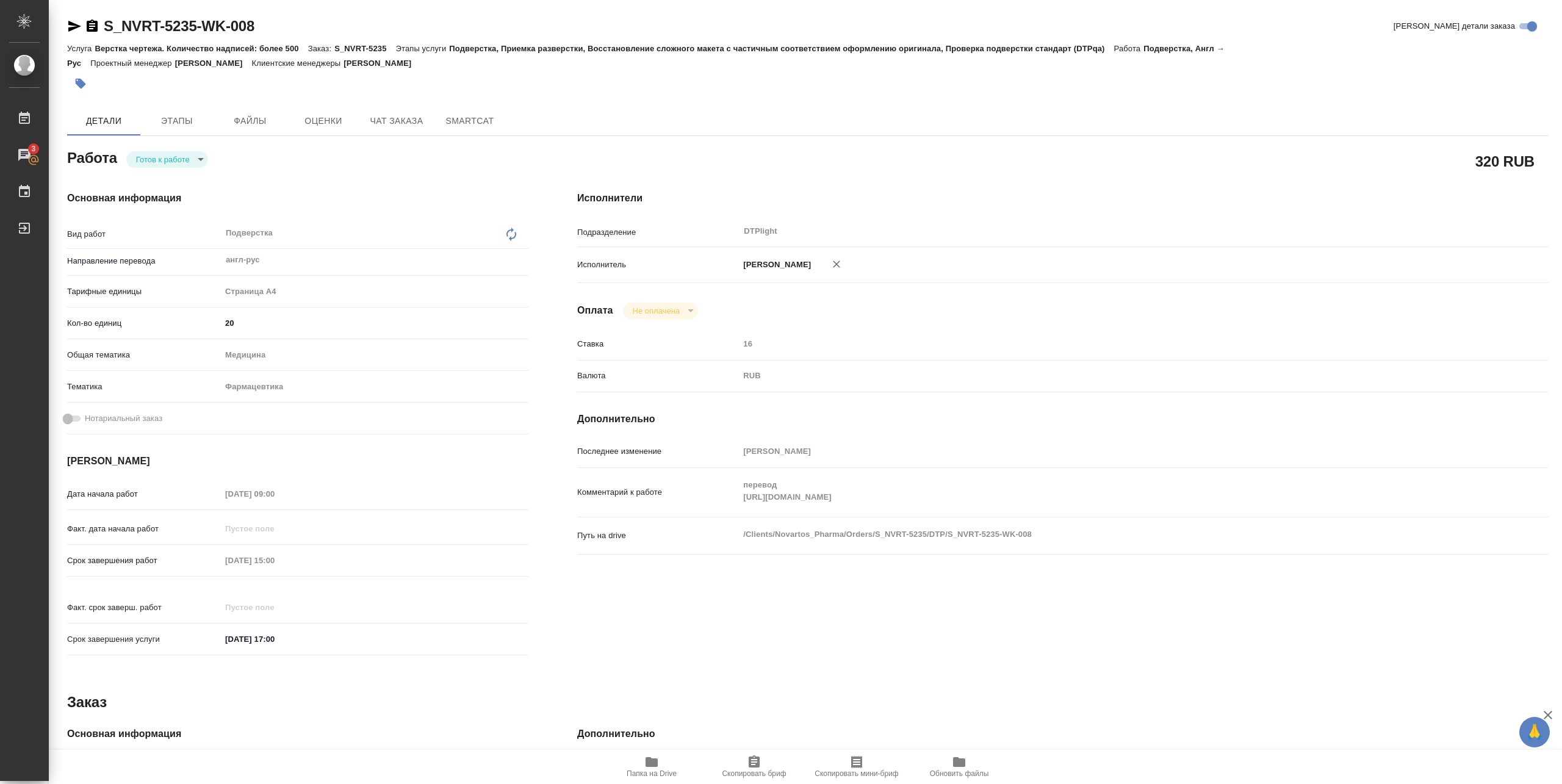
click at [1370, 522] on div "Комментарий к работе перевод https://drive.awatera.com/apps/files/?dir=/Shares/…" at bounding box center [1062, 497] width 971 height 50
click at [665, 777] on span "Папка на Drive" at bounding box center [651, 772] width 50 height 9
click at [186, 162] on body "🙏 .cls-1 fill:#fff; AWATERA Pankina Anna Работы 3 Чаты График Выйти S_NVRT-5235…" at bounding box center [781, 392] width 1562 height 784
click at [179, 164] on li "В работе" at bounding box center [167, 159] width 82 height 20
type textarea "x"
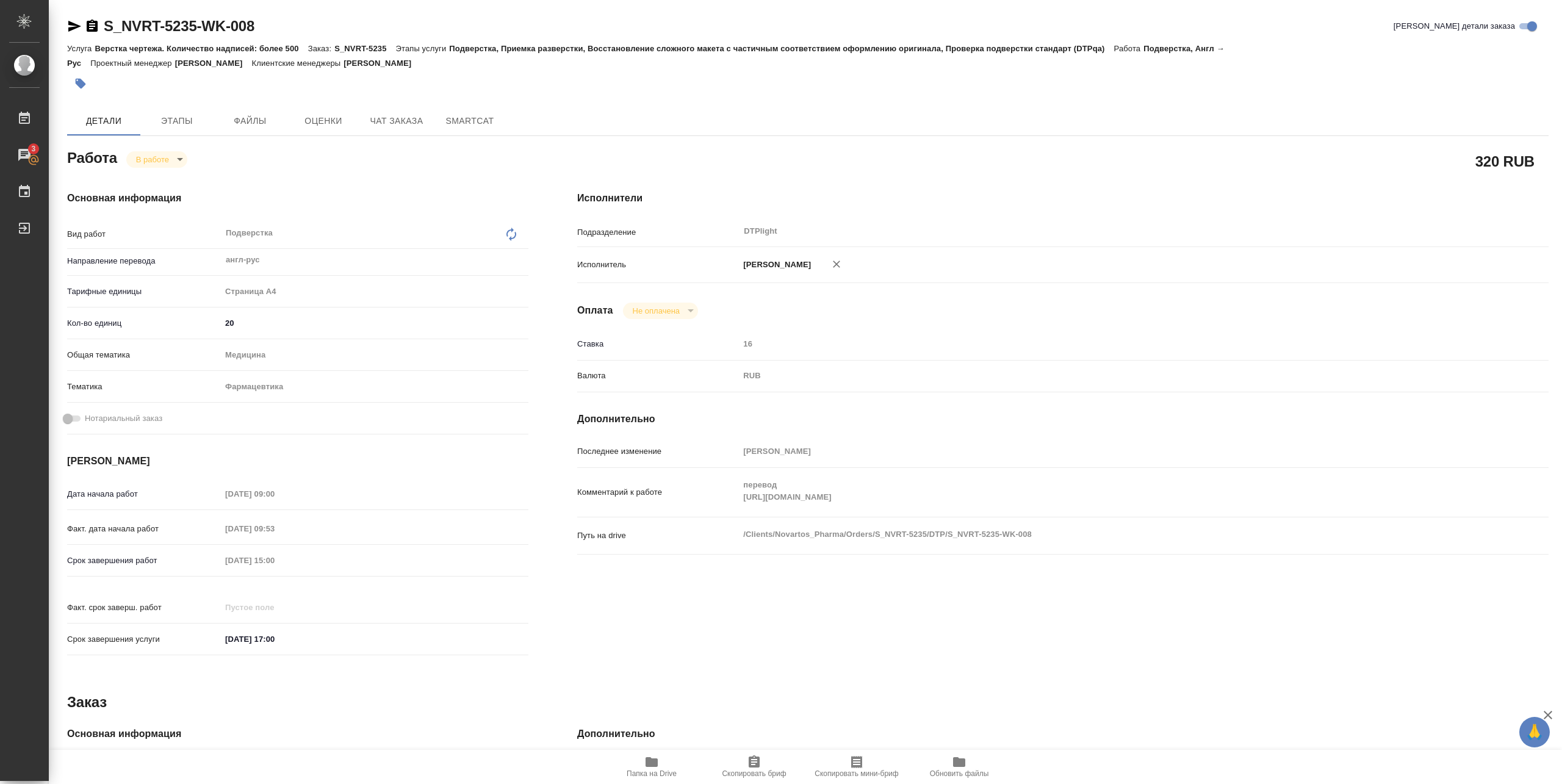
type textarea "x"
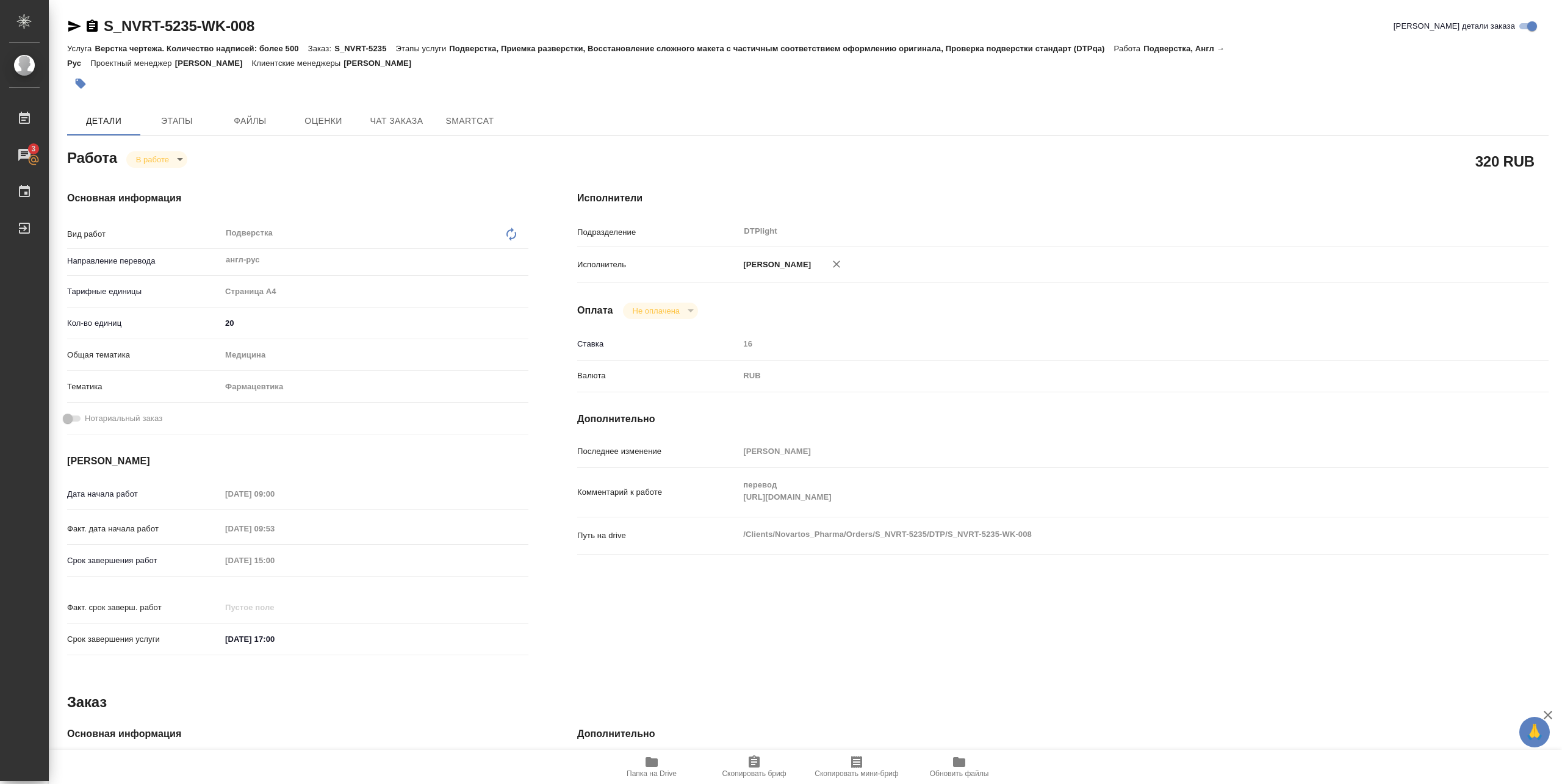
type textarea "x"
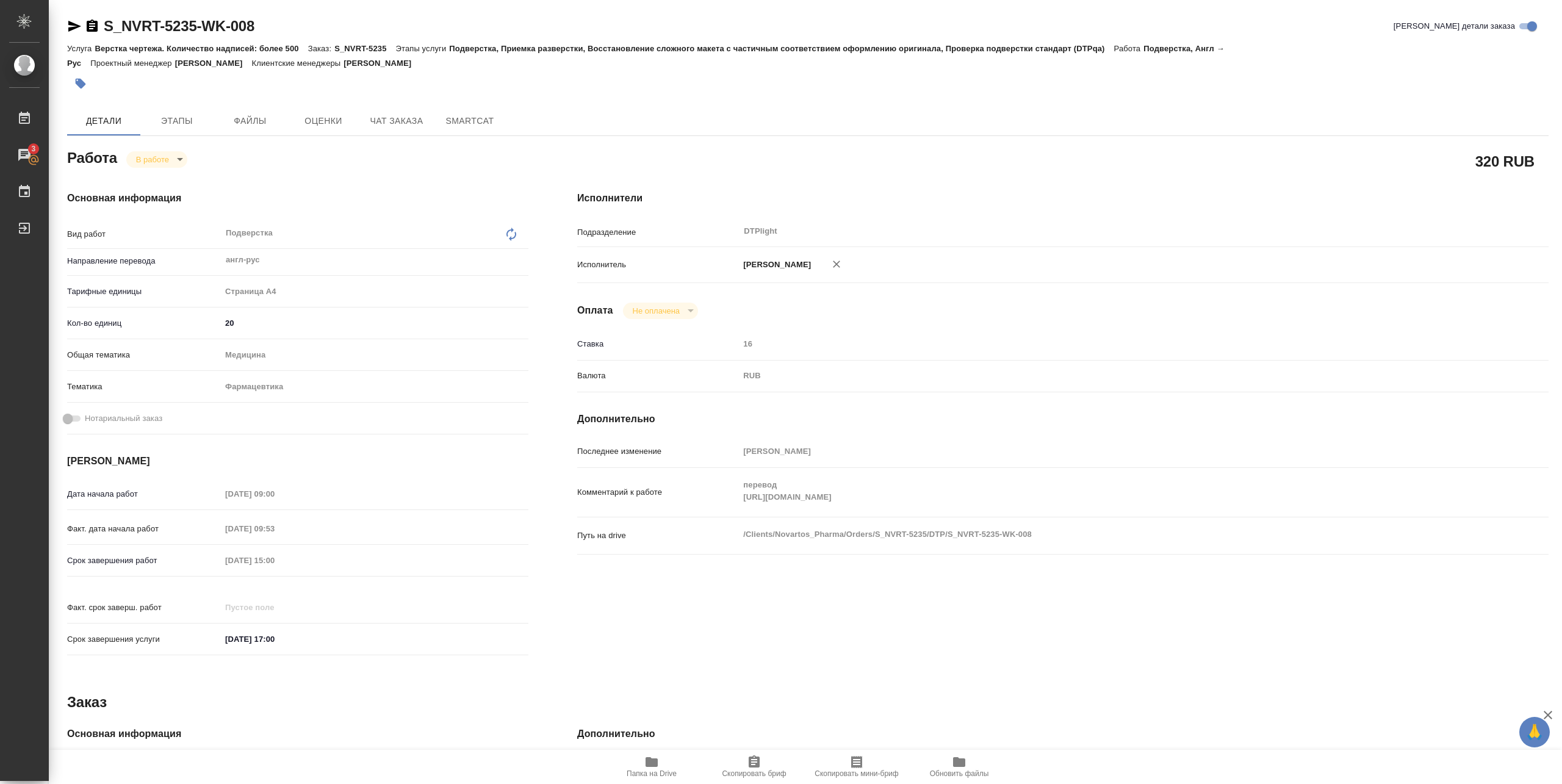
type textarea "x"
drag, startPoint x: 100, startPoint y: 37, endPoint x: 335, endPoint y: 38, distance: 235.0
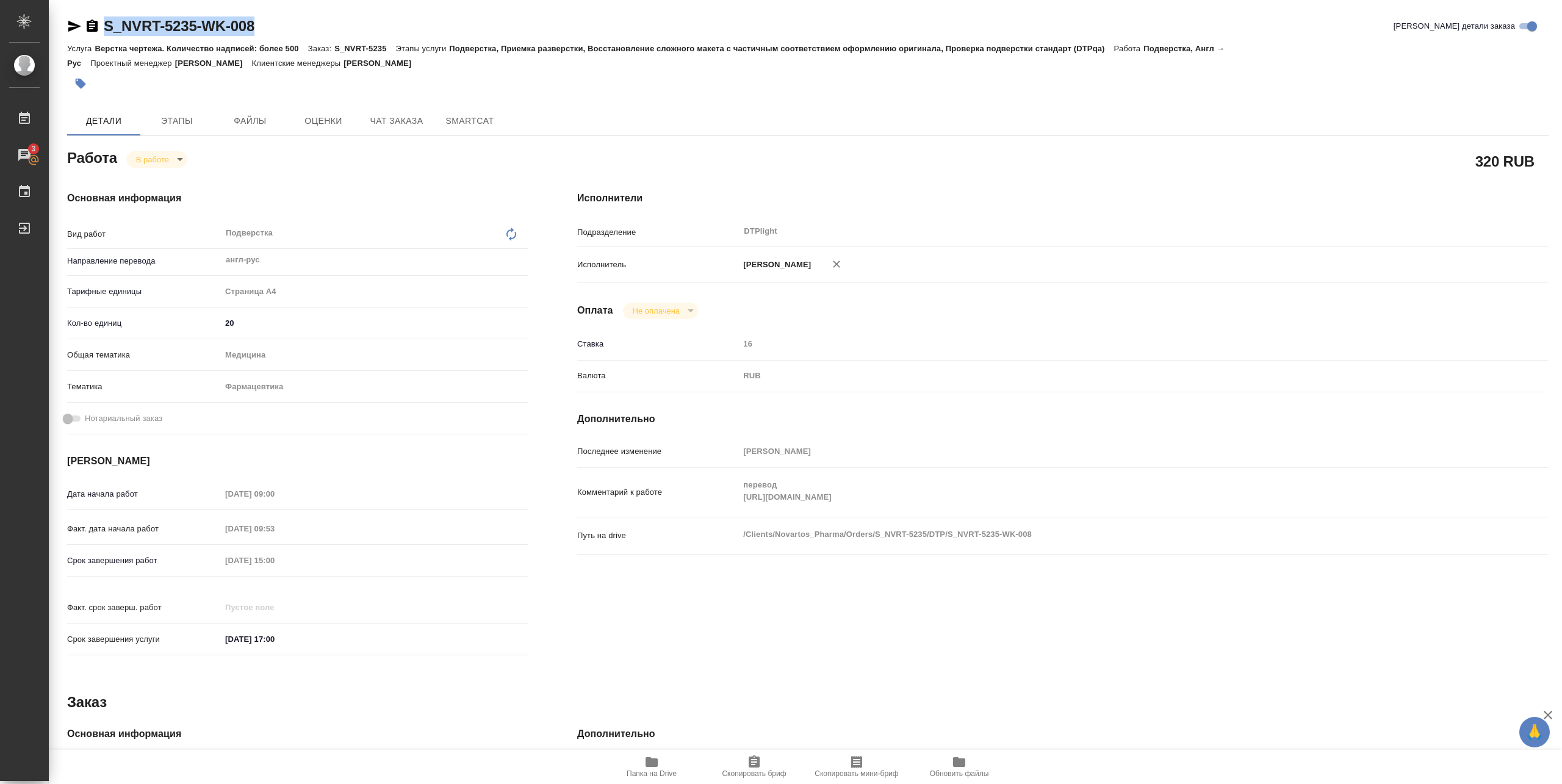
click at [335, 38] on div "S_NVRT-5235-WK-008 Кратко детали заказа" at bounding box center [808, 28] width 1481 height 24
copy link "S_NVRT-5235-WK-008"
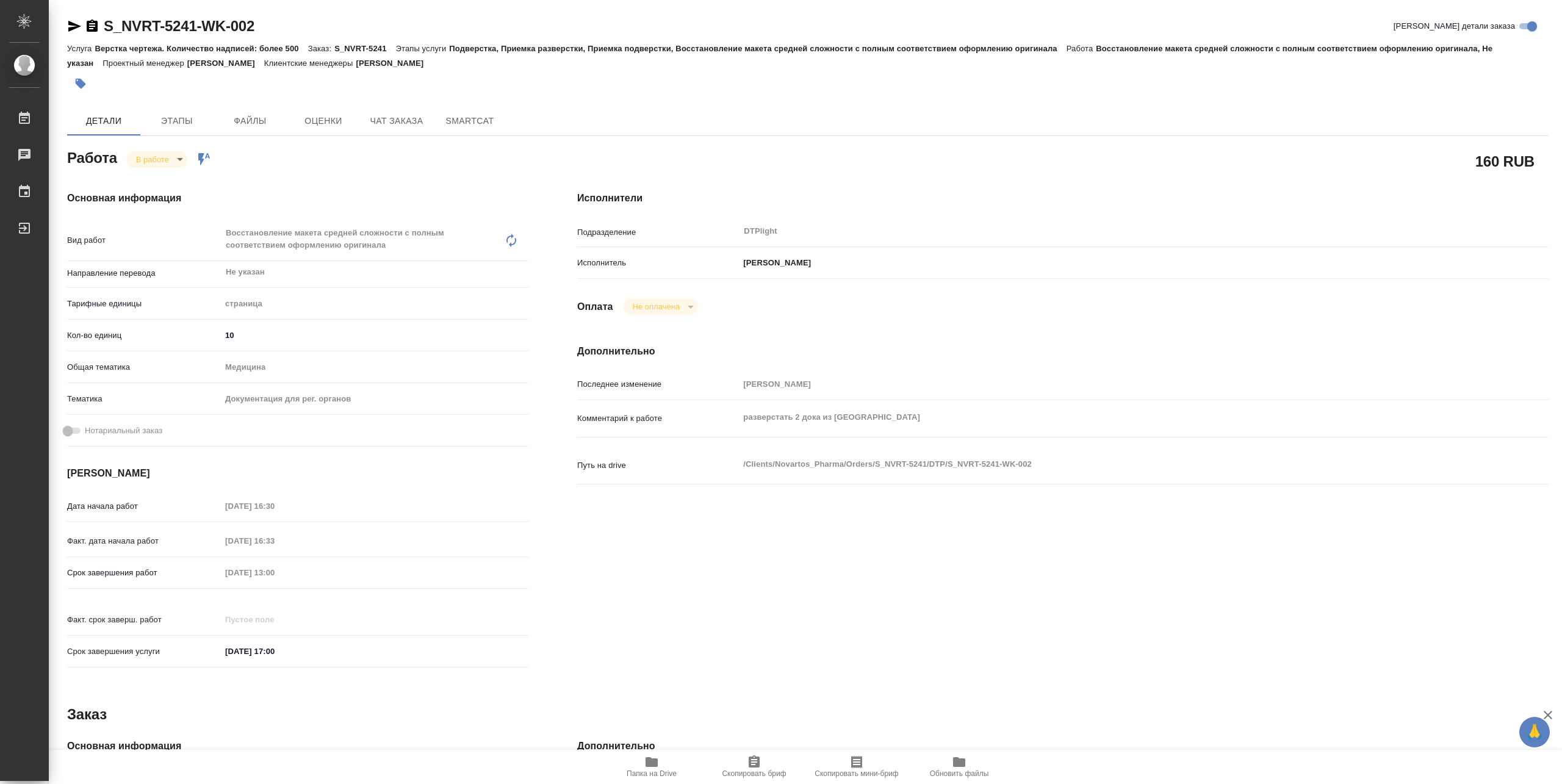
type textarea "x"
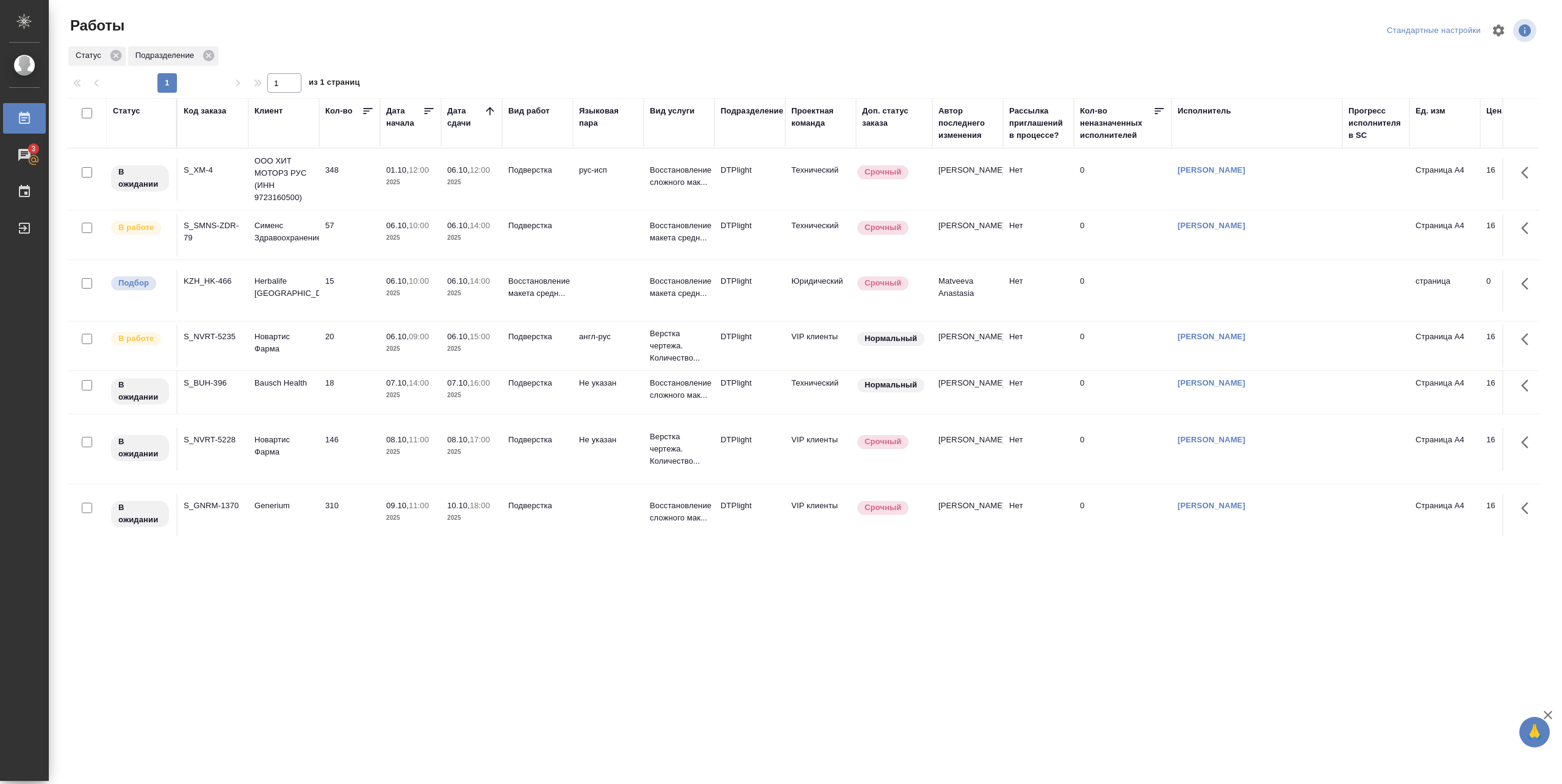
click at [317, 185] on td "ООО ХИТ МОТОРЗ РУС (ИНН 9723160500)" at bounding box center [283, 179] width 71 height 61
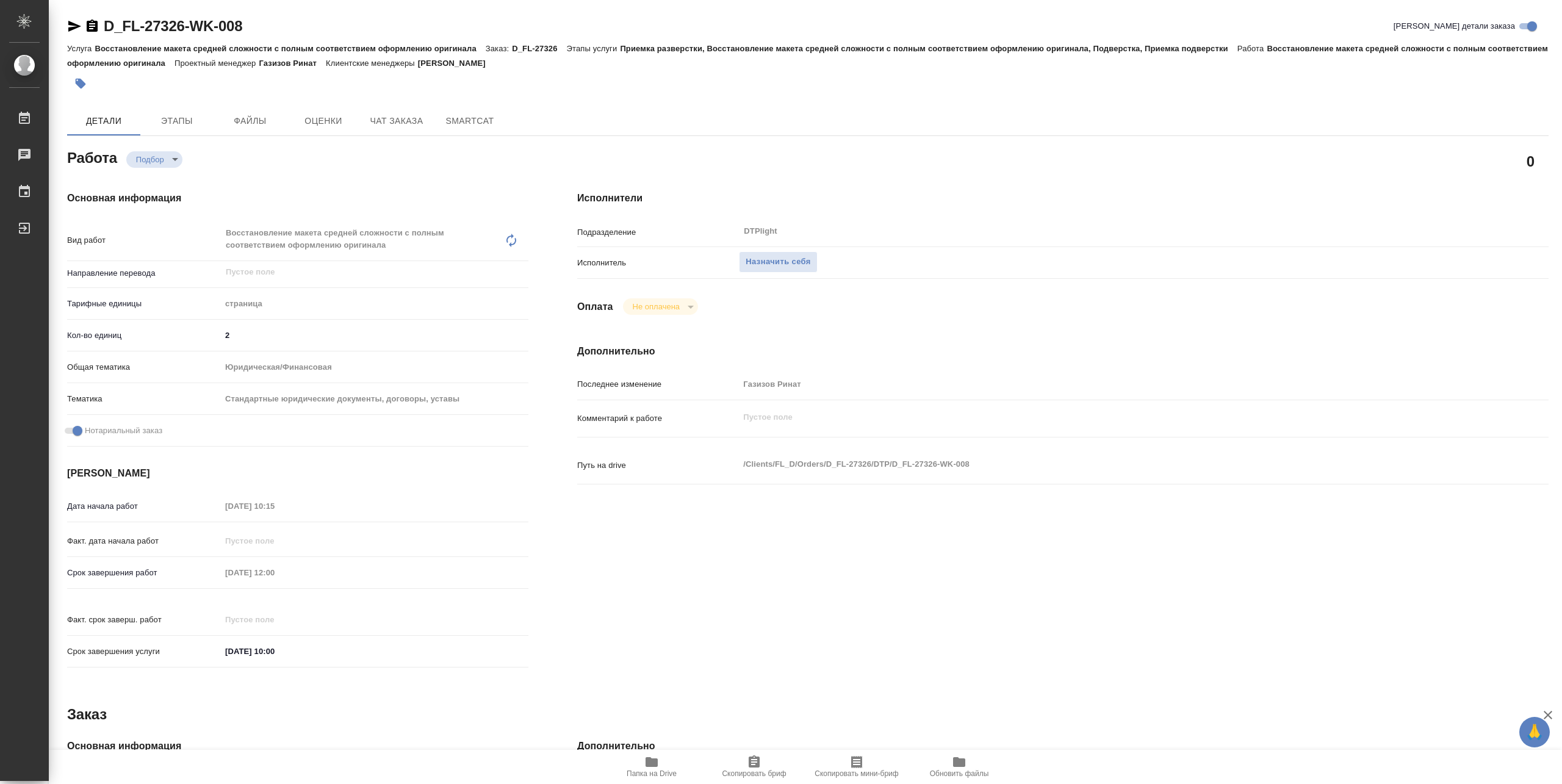
type textarea "x"
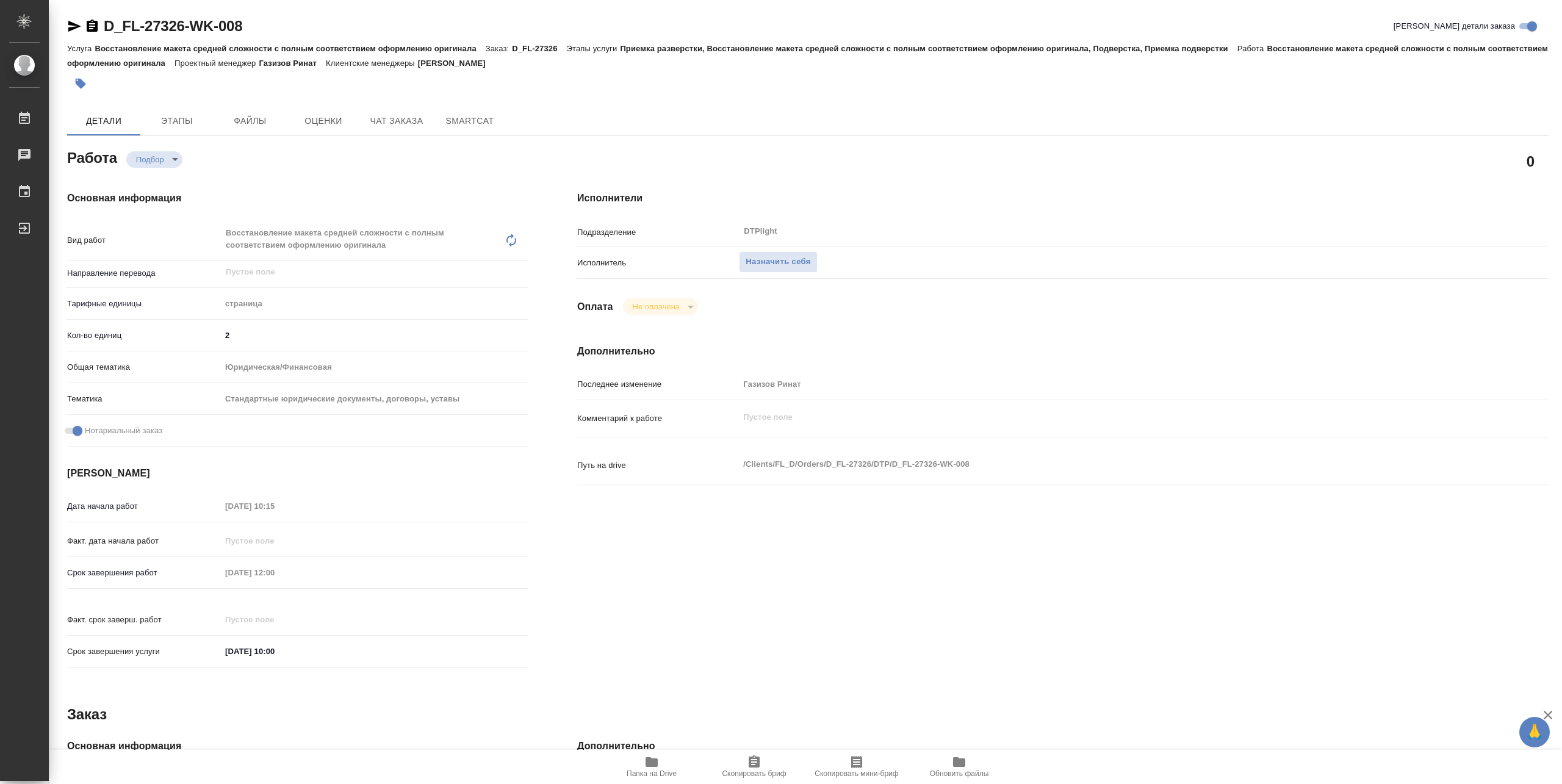
type textarea "x"
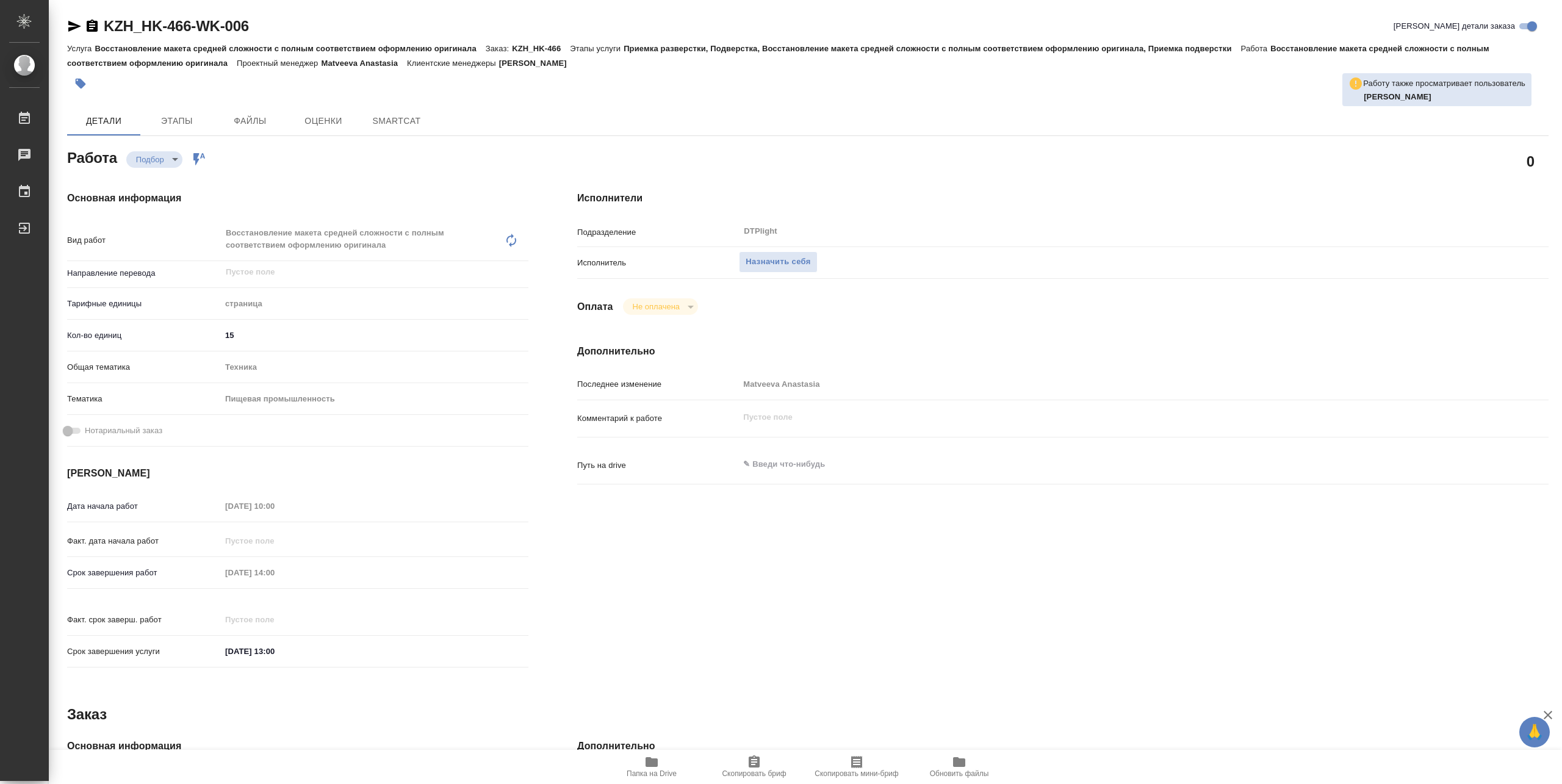
type textarea "x"
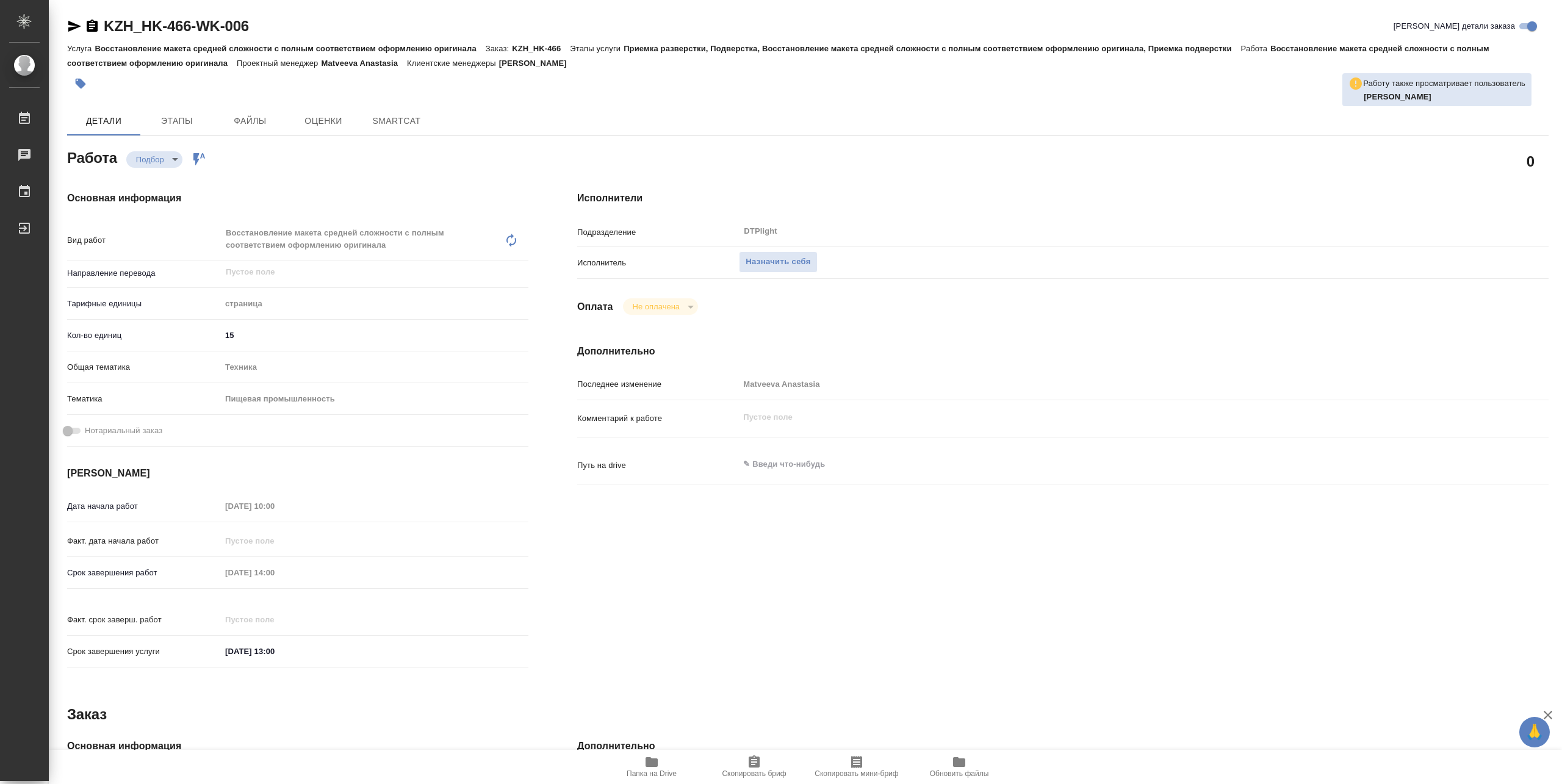
type textarea "x"
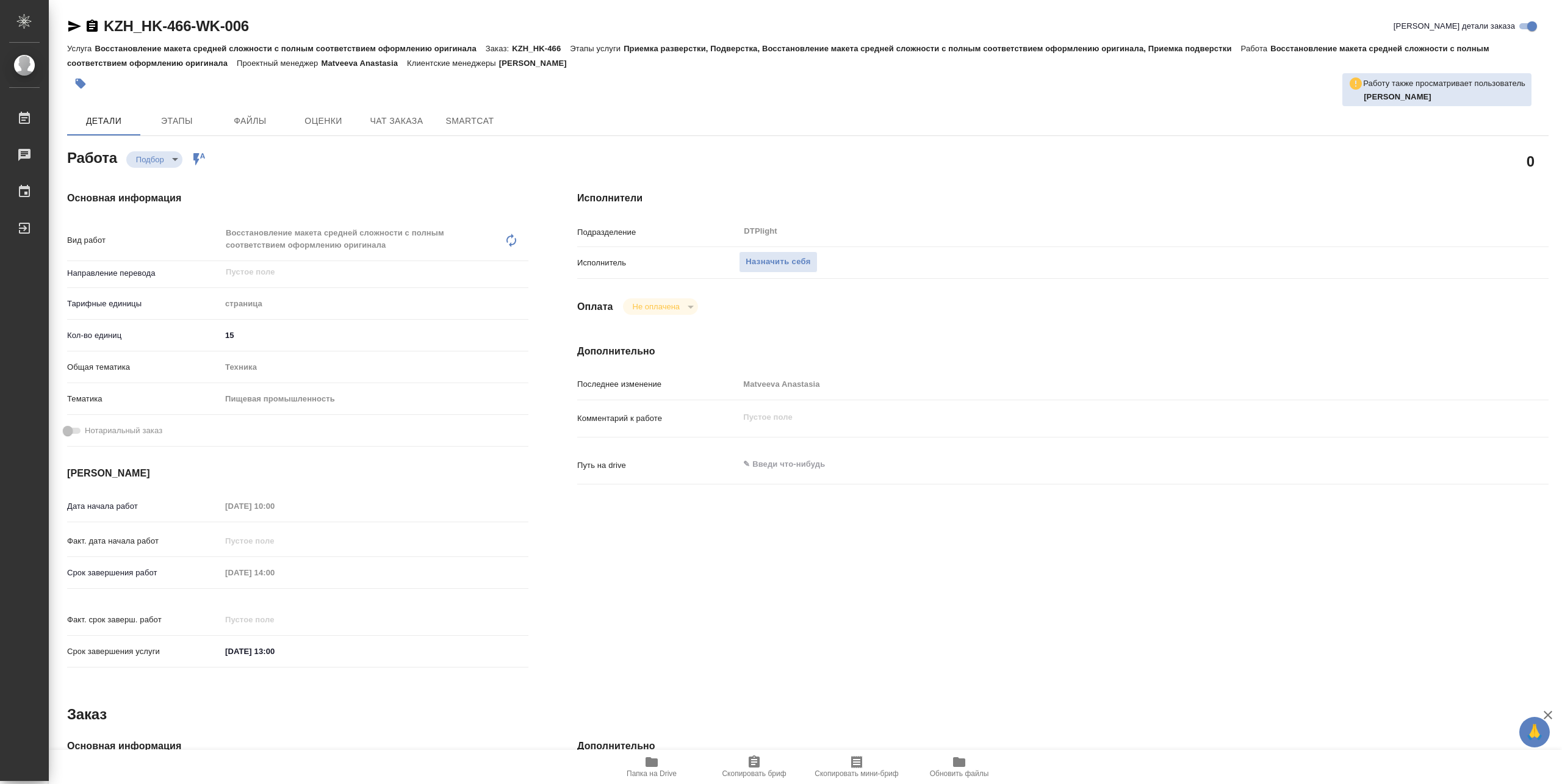
type textarea "x"
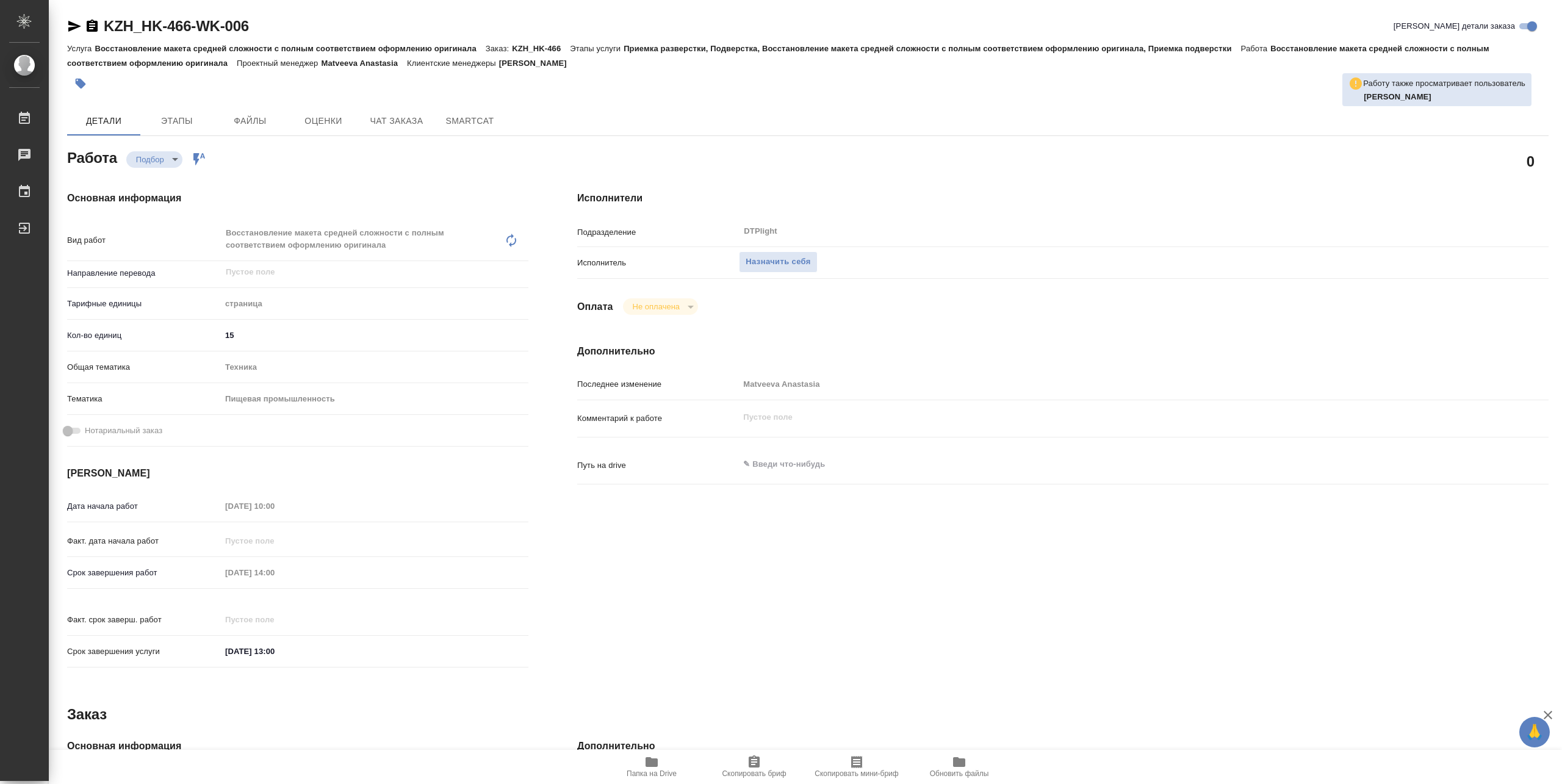
type textarea "x"
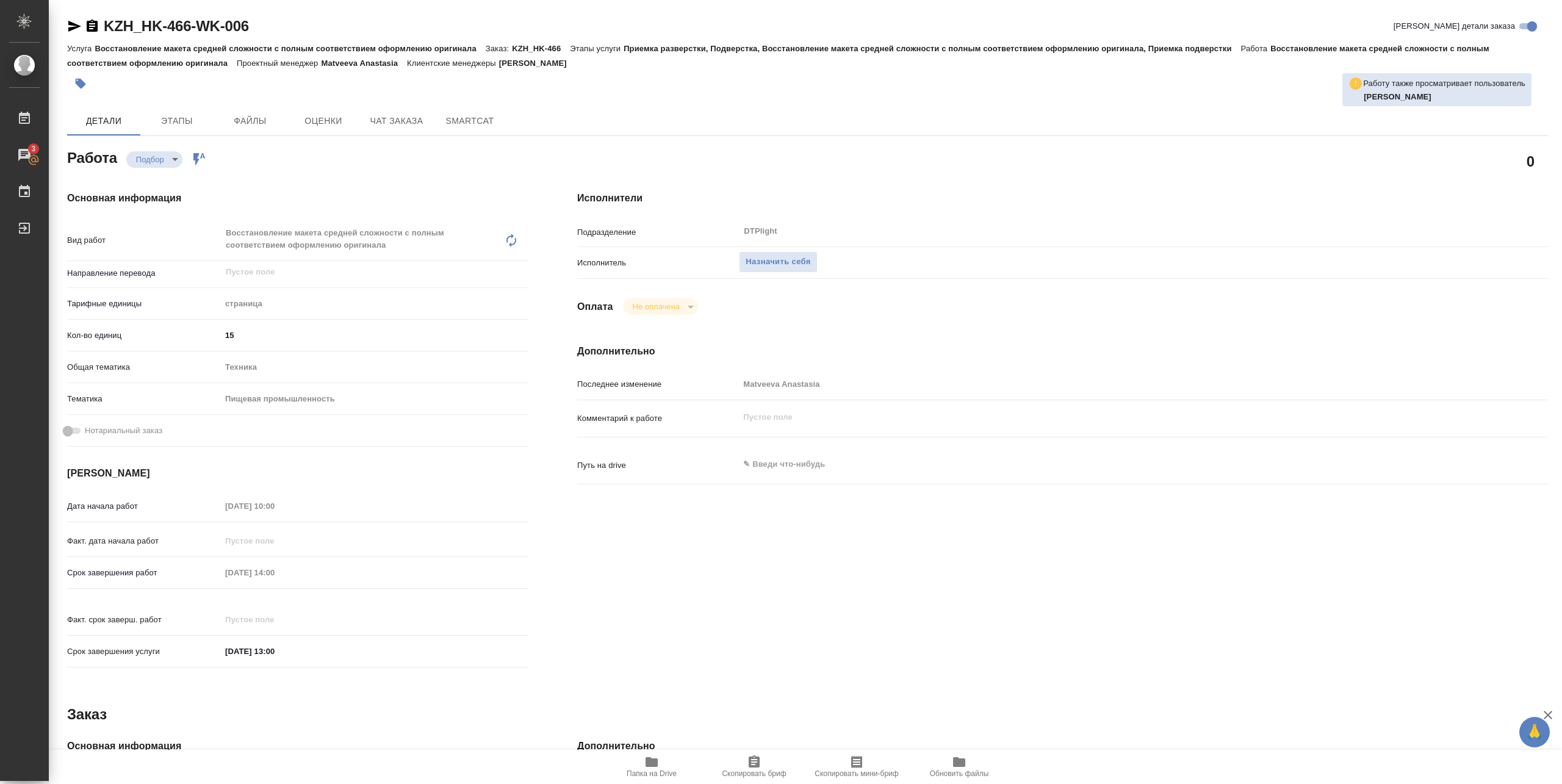
click at [660, 767] on span "Папка на Drive" at bounding box center [652, 765] width 88 height 23
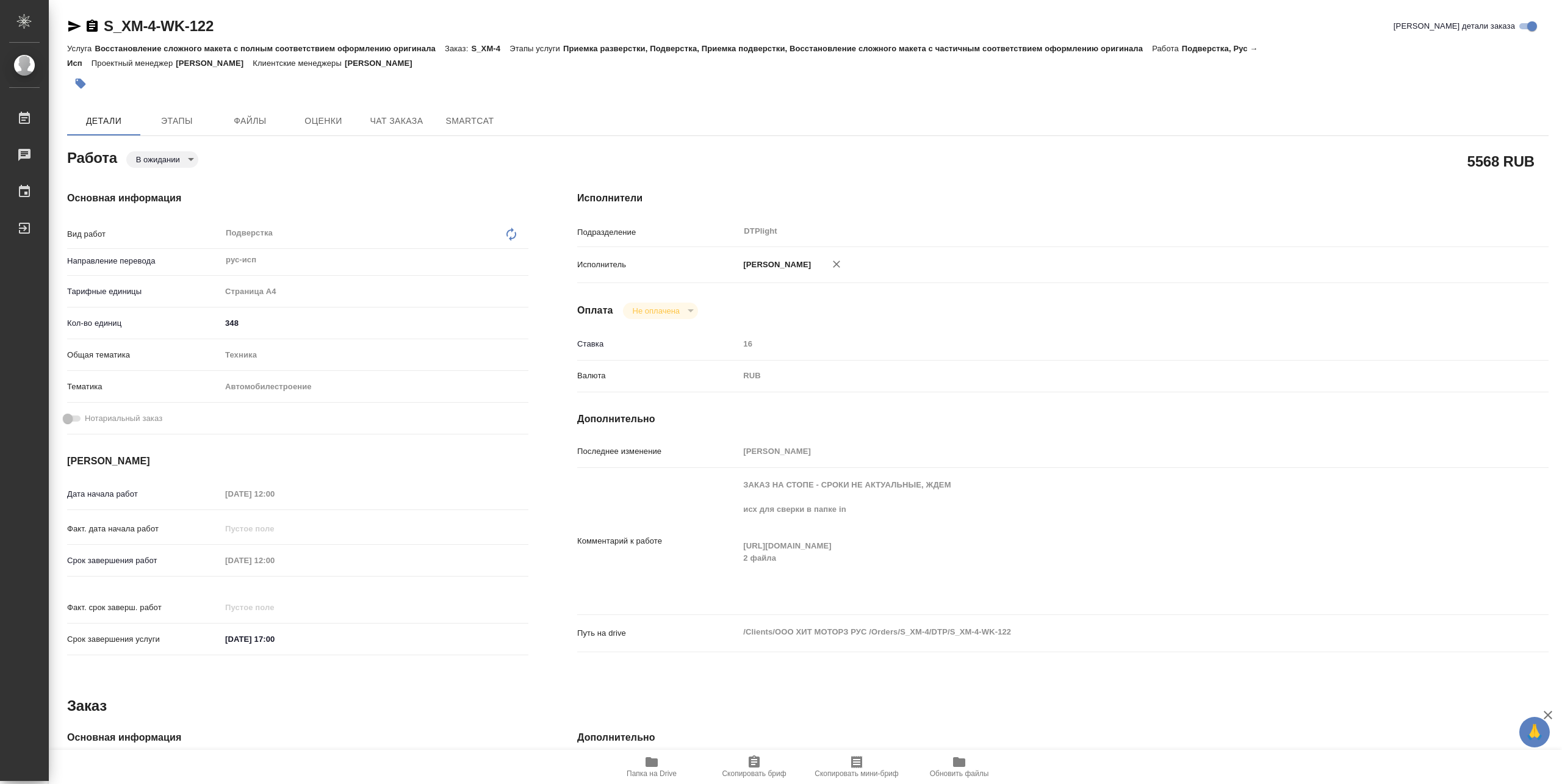
type textarea "x"
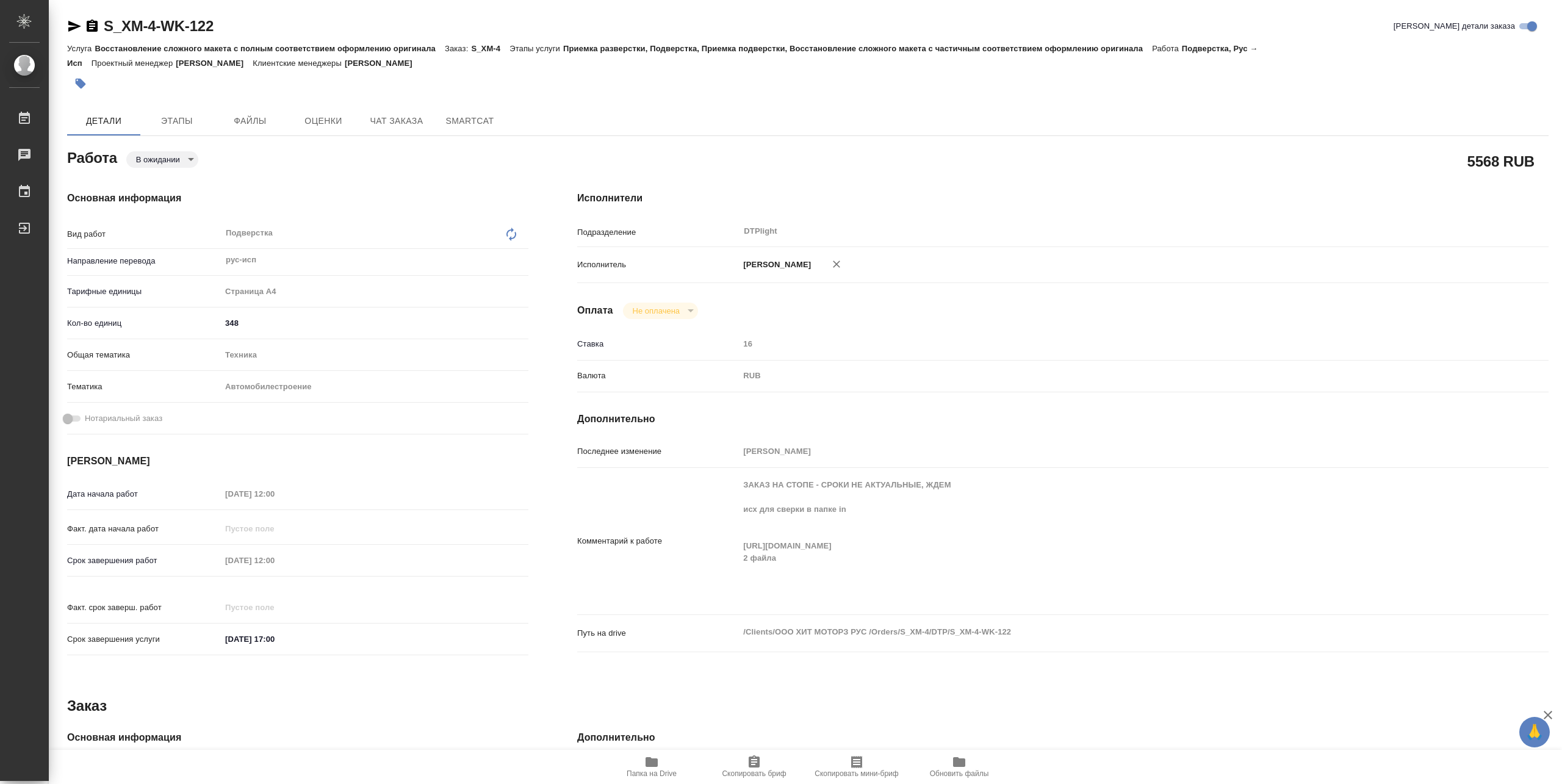
type textarea "x"
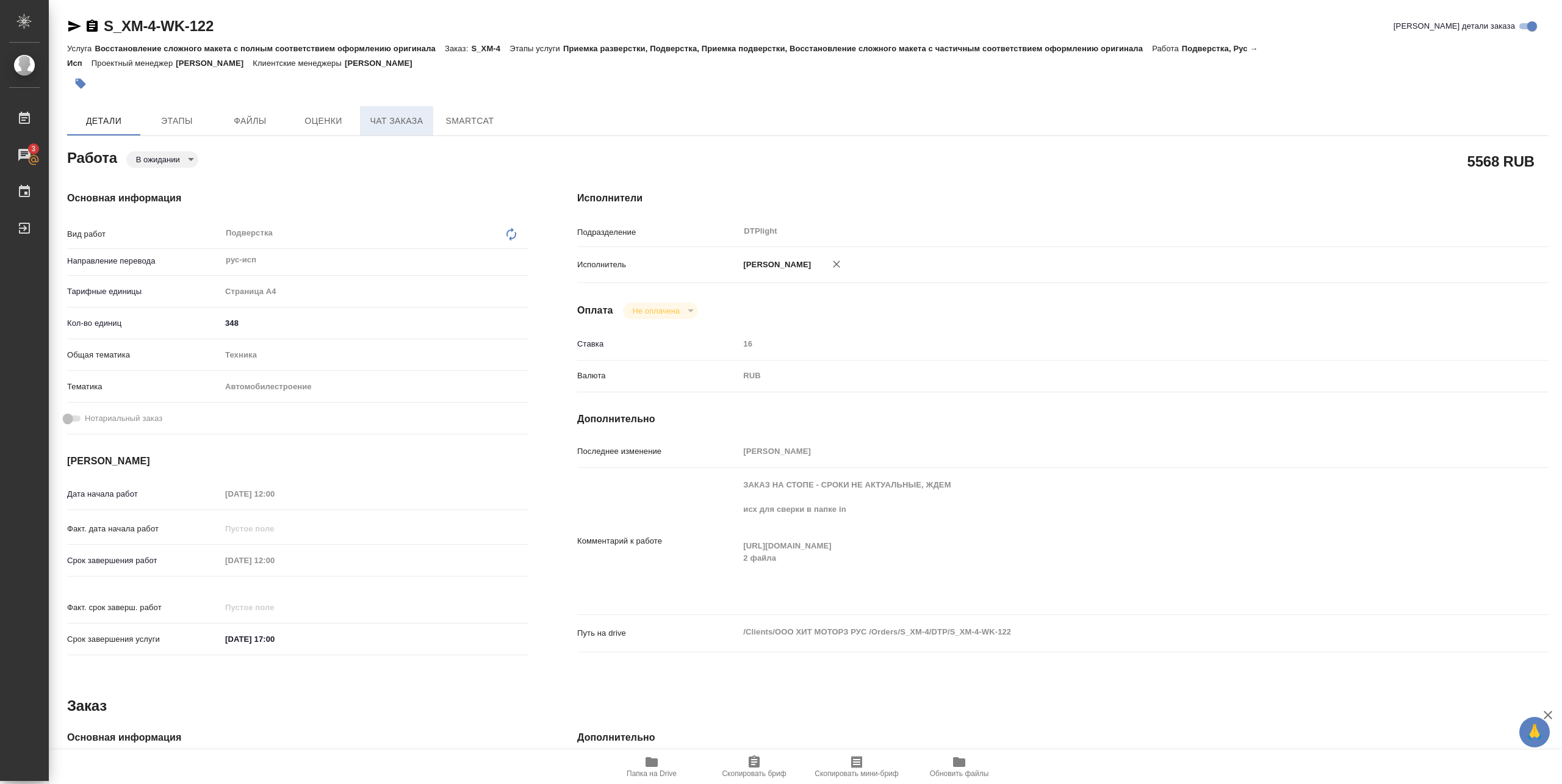
click at [383, 130] on button "Чат заказа" at bounding box center [396, 121] width 73 height 29
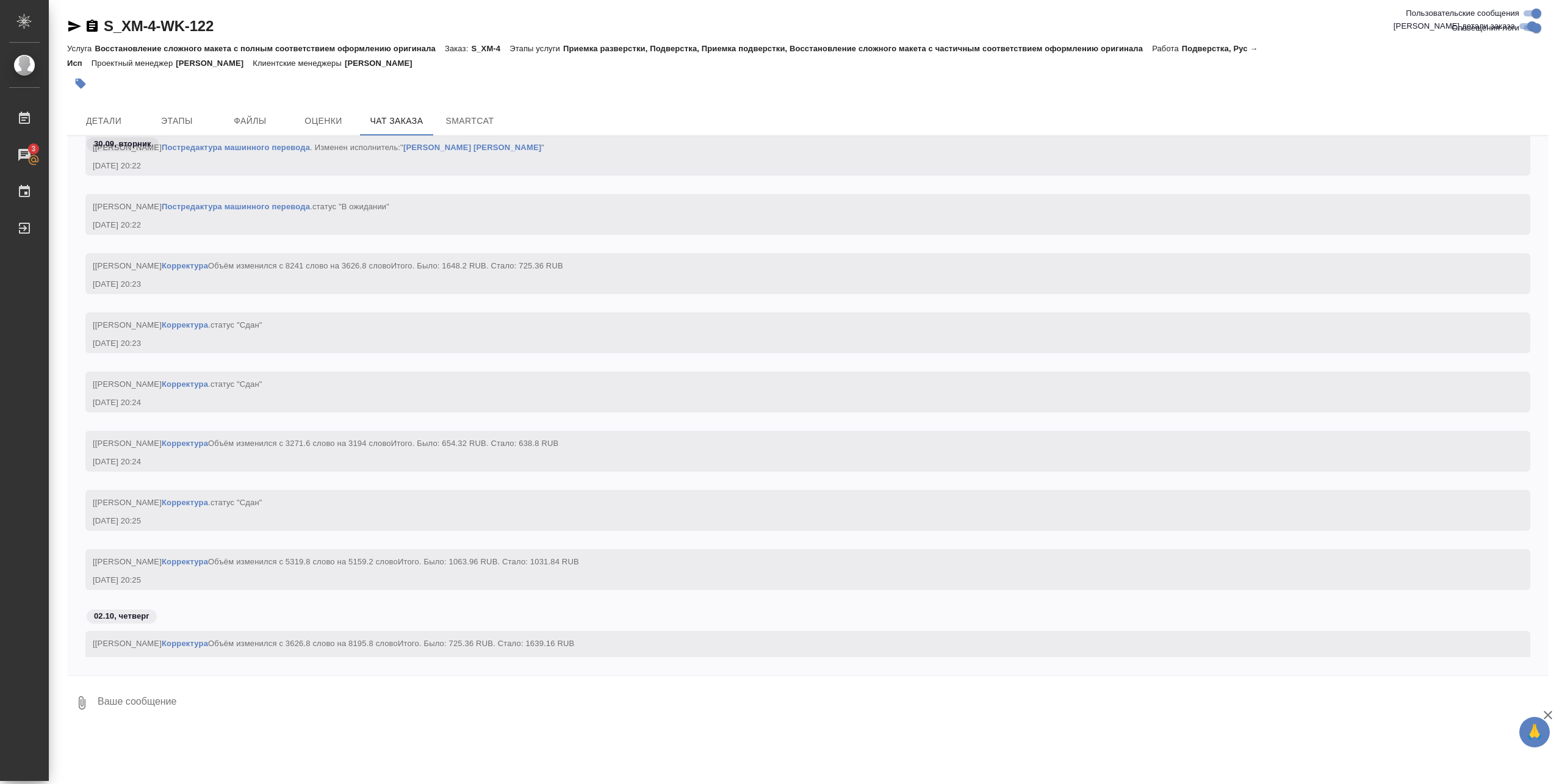
scroll to position [102301, 0]
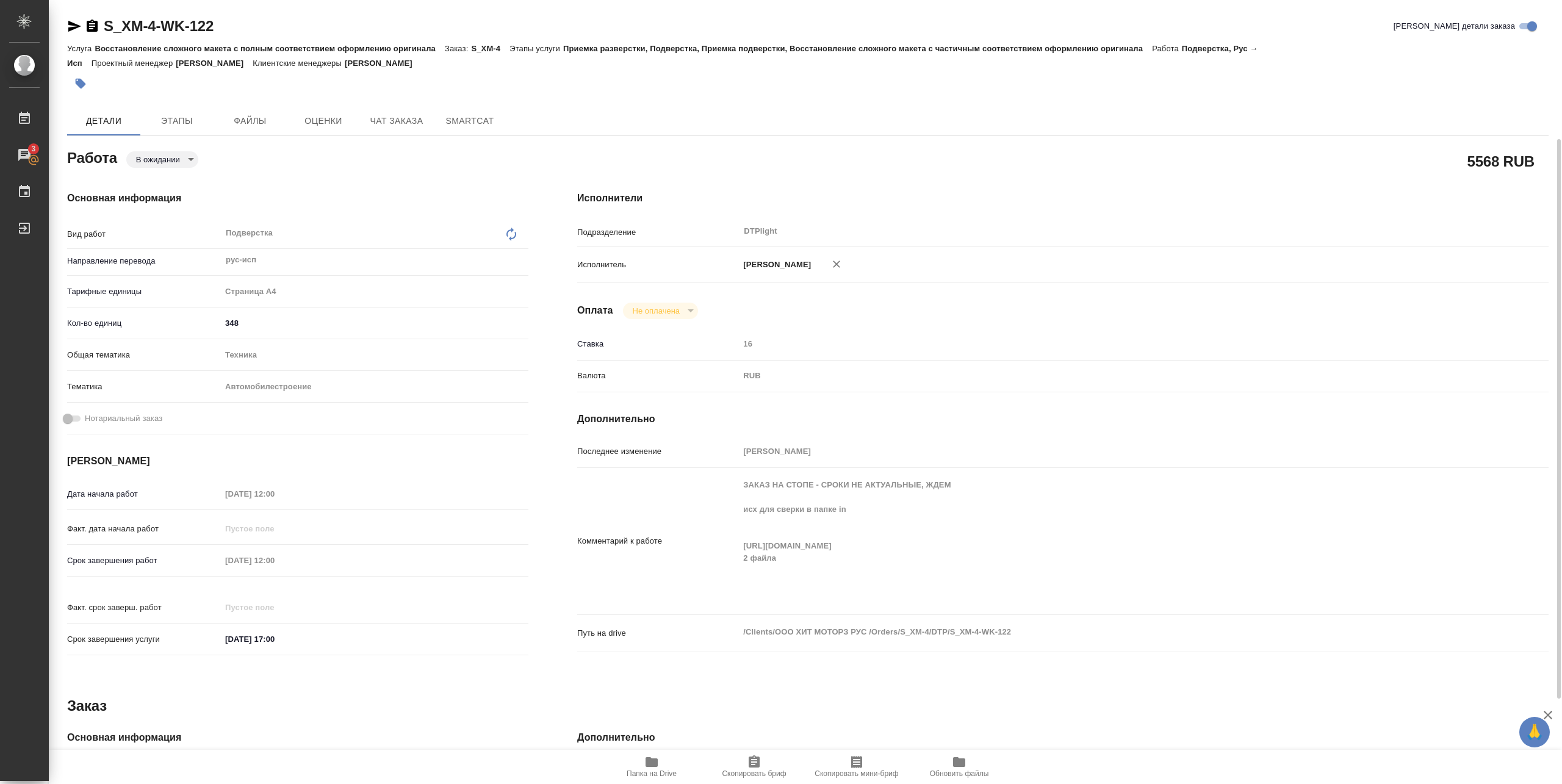
scroll to position [81, 0]
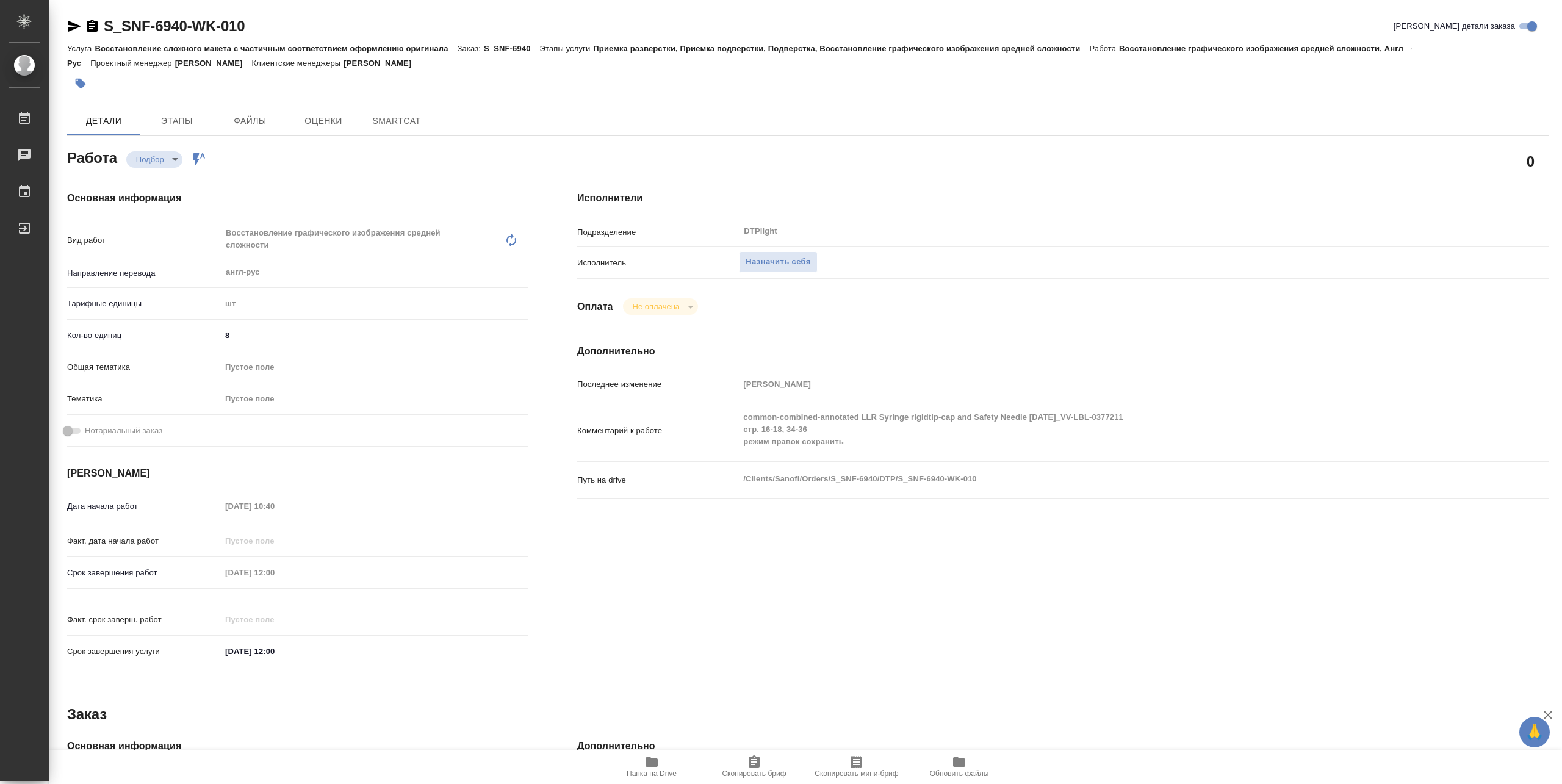
type textarea "x"
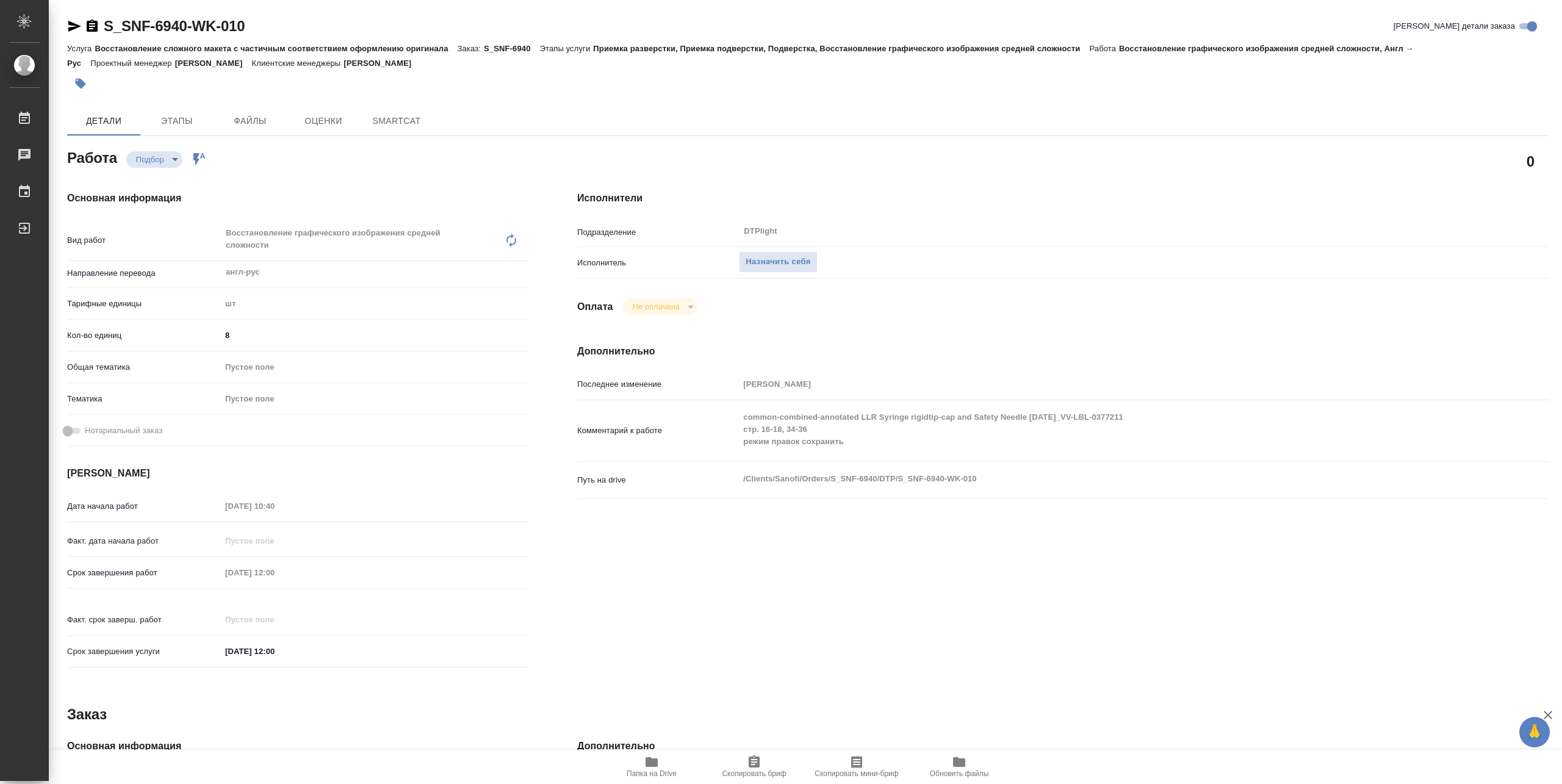
type textarea "x"
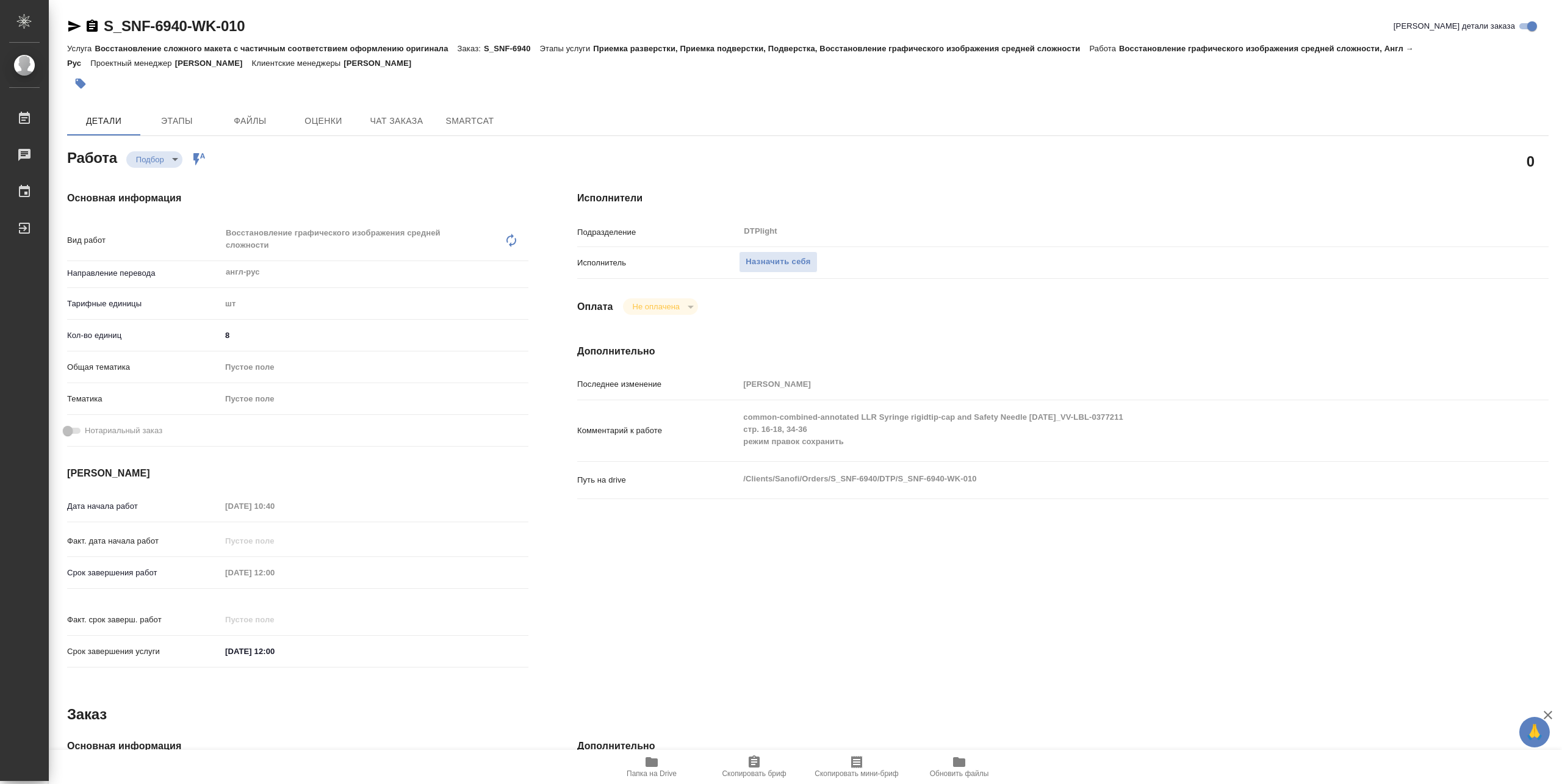
type textarea "x"
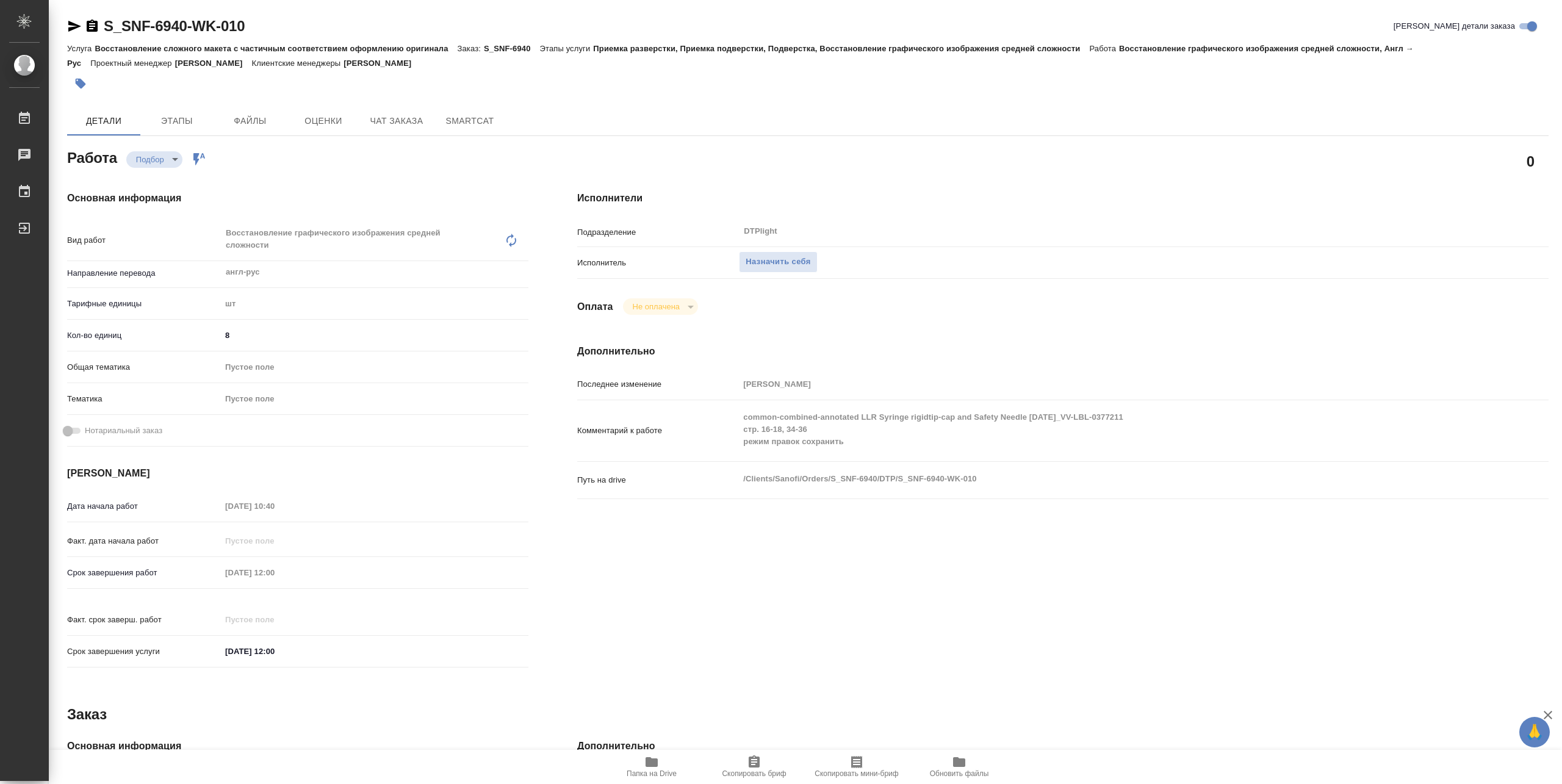
type textarea "x"
